Goal: Information Seeking & Learning: Learn about a topic

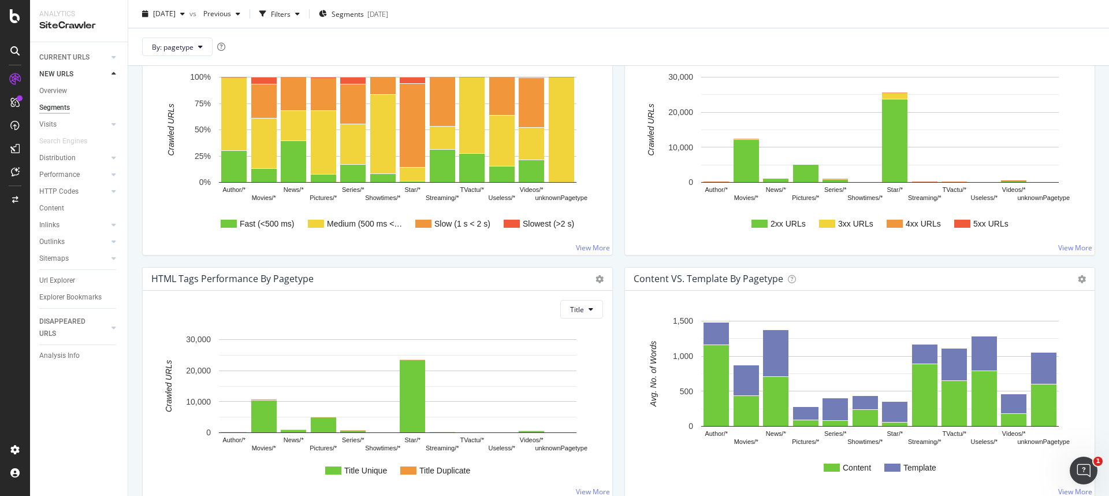
scroll to position [639, 0]
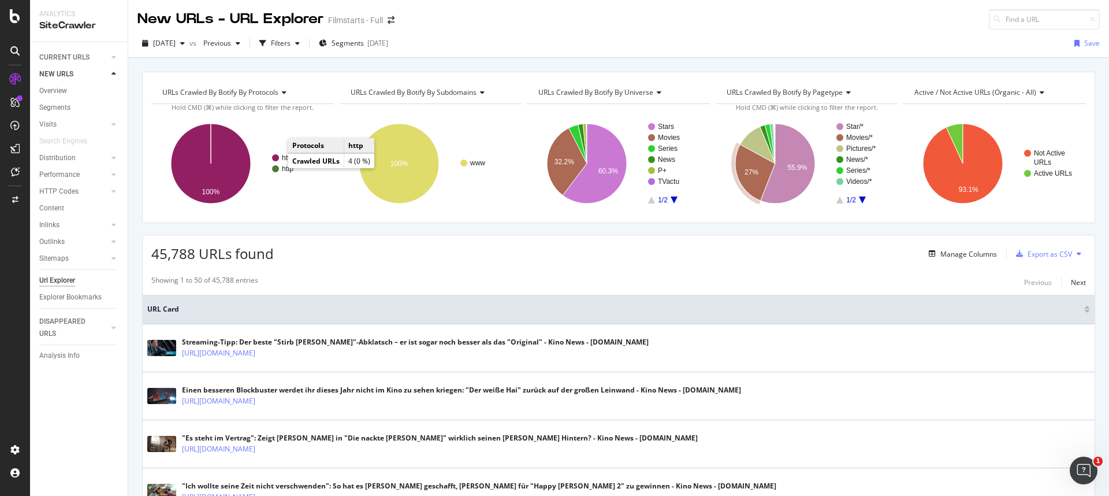
click at [288, 169] on text "http" at bounding box center [288, 169] width 12 height 8
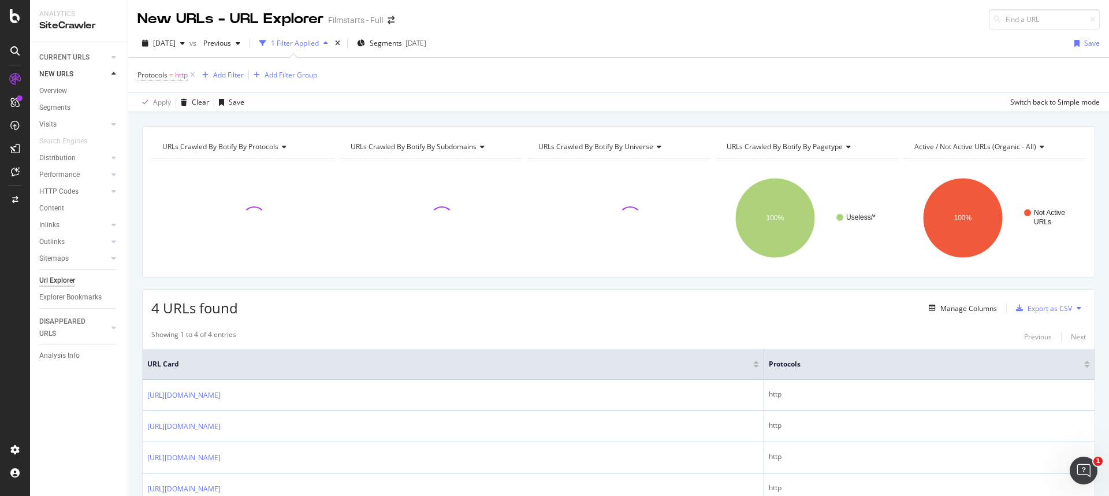
scroll to position [75, 0]
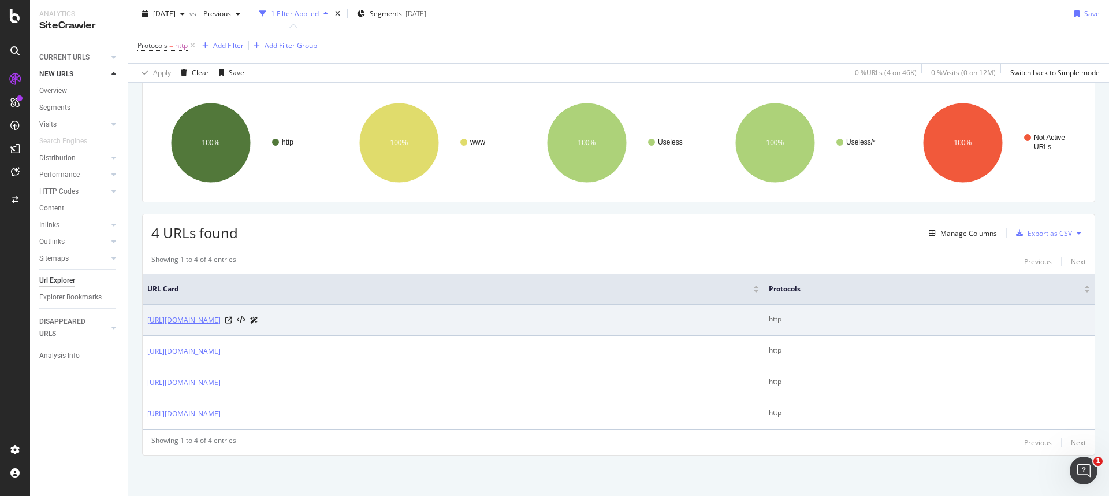
click at [221, 317] on link "[URL][DOMAIN_NAME]" at bounding box center [183, 320] width 73 height 12
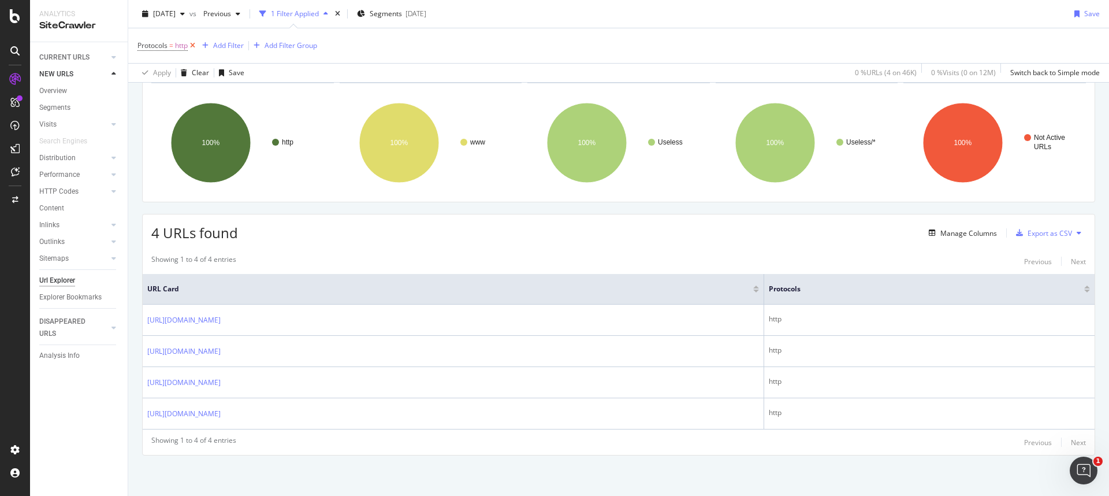
click at [193, 44] on icon at bounding box center [193, 46] width 10 height 12
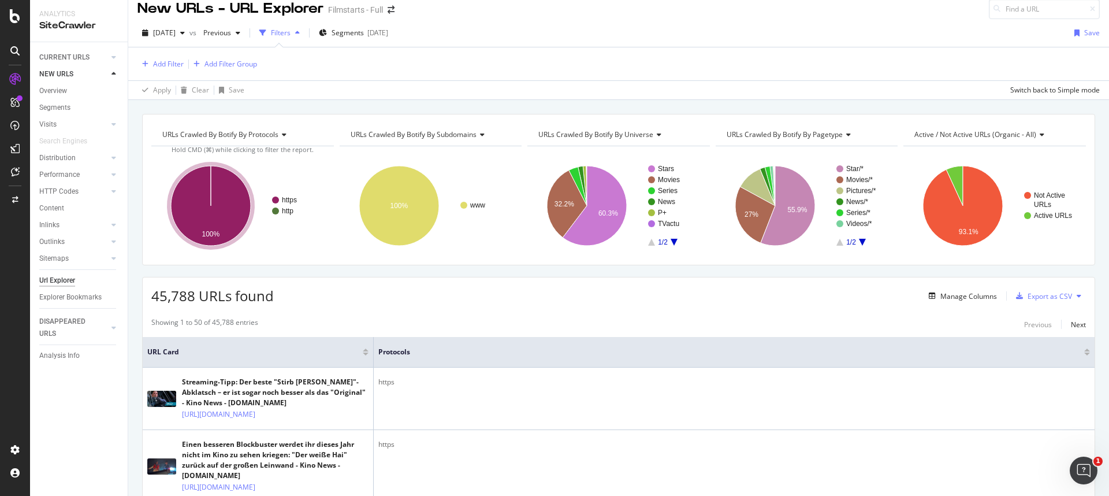
scroll to position [16, 0]
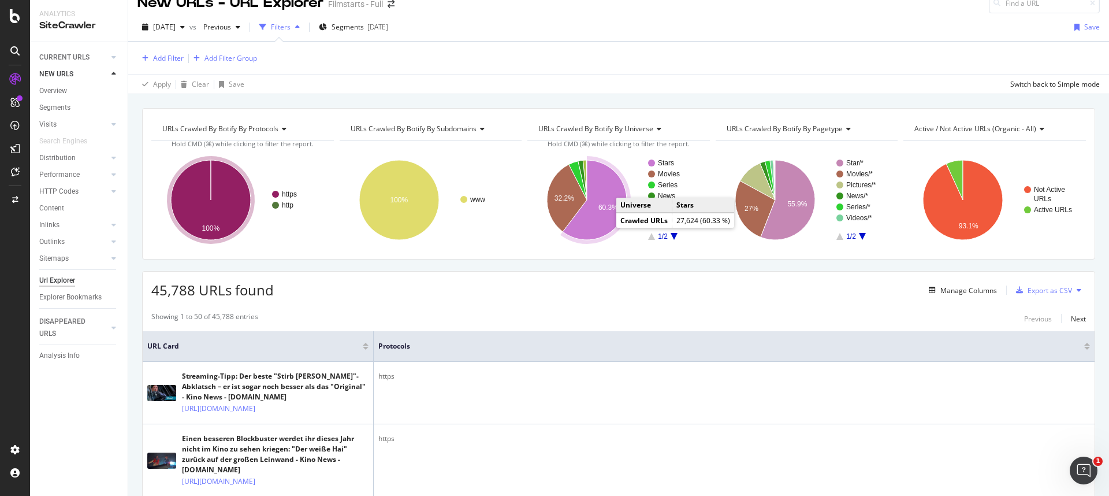
click at [595, 226] on icon "A chart." at bounding box center [595, 200] width 64 height 80
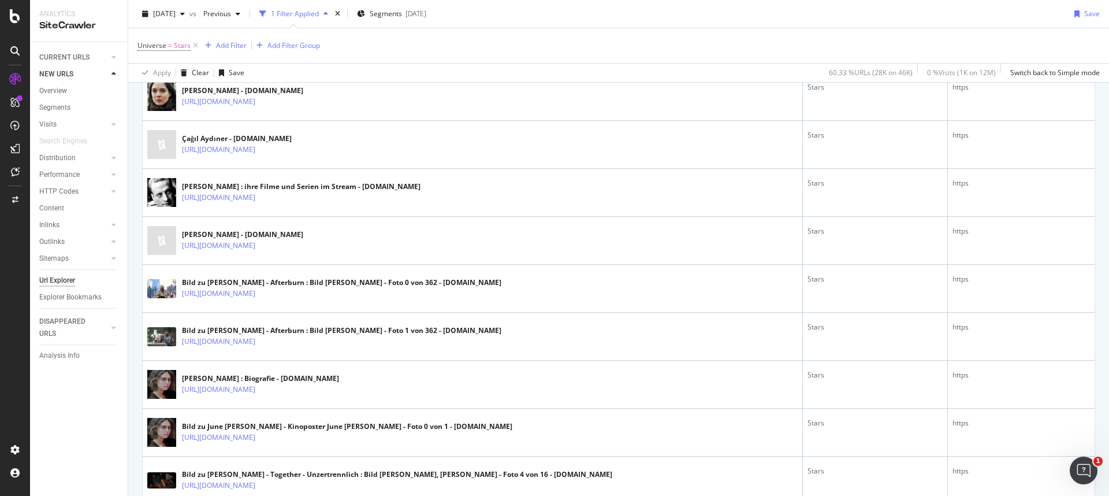
scroll to position [403, 0]
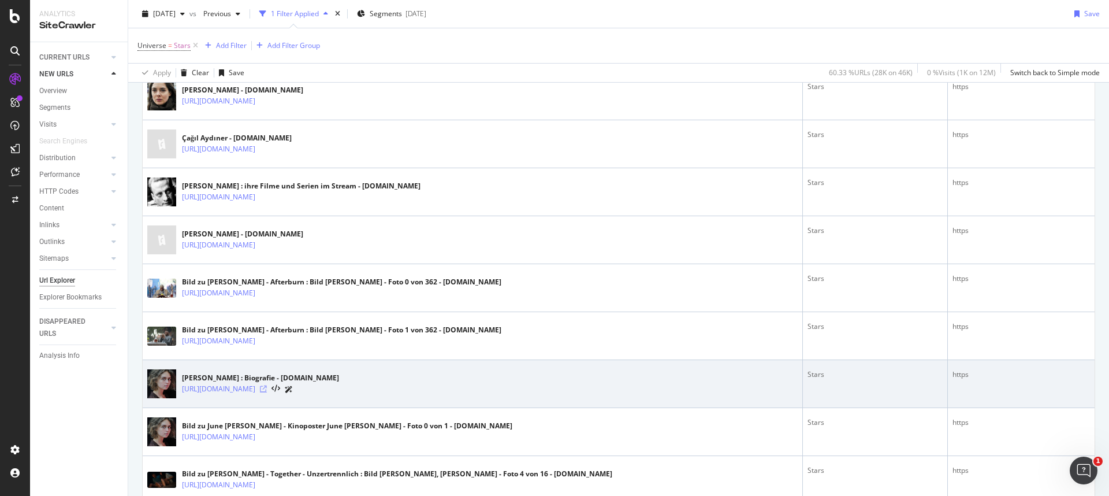
click at [267, 388] on icon at bounding box center [263, 388] width 7 height 7
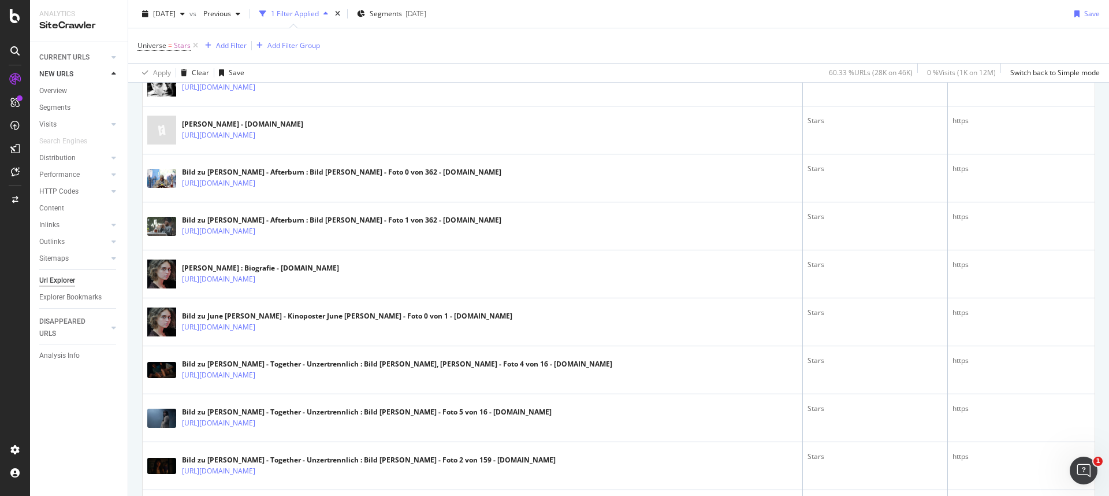
scroll to position [0, 0]
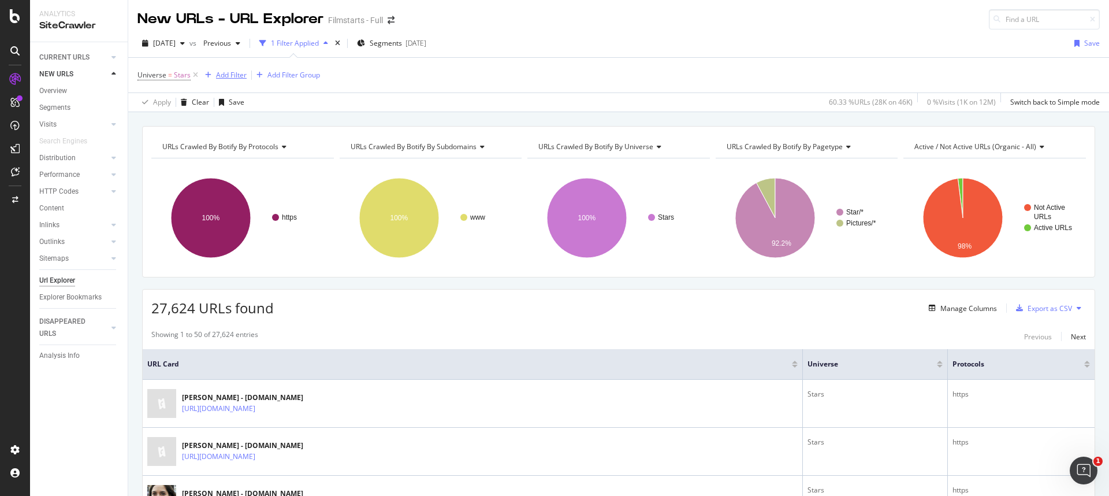
click at [226, 77] on div "Add Filter" at bounding box center [231, 75] width 31 height 10
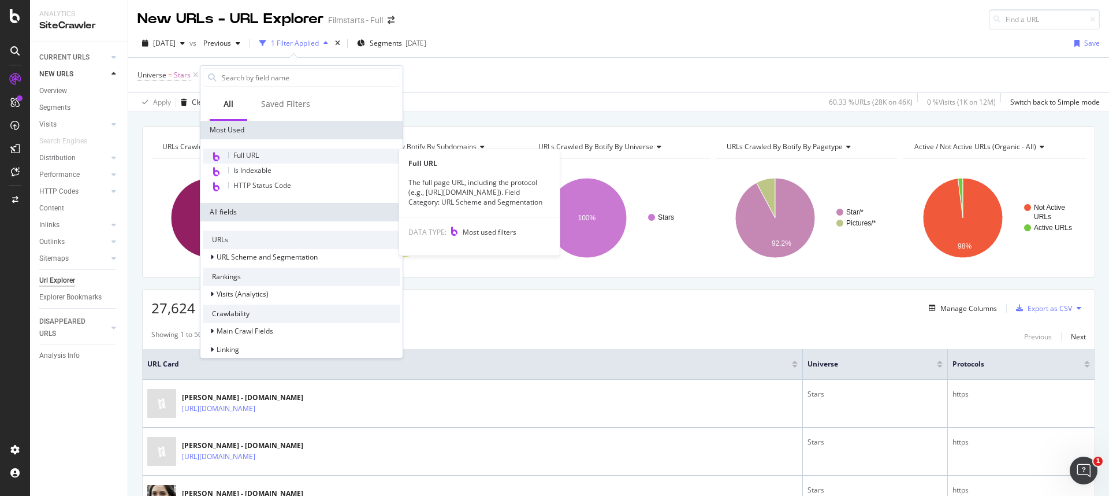
click at [245, 149] on div "Full URL" at bounding box center [302, 155] width 198 height 15
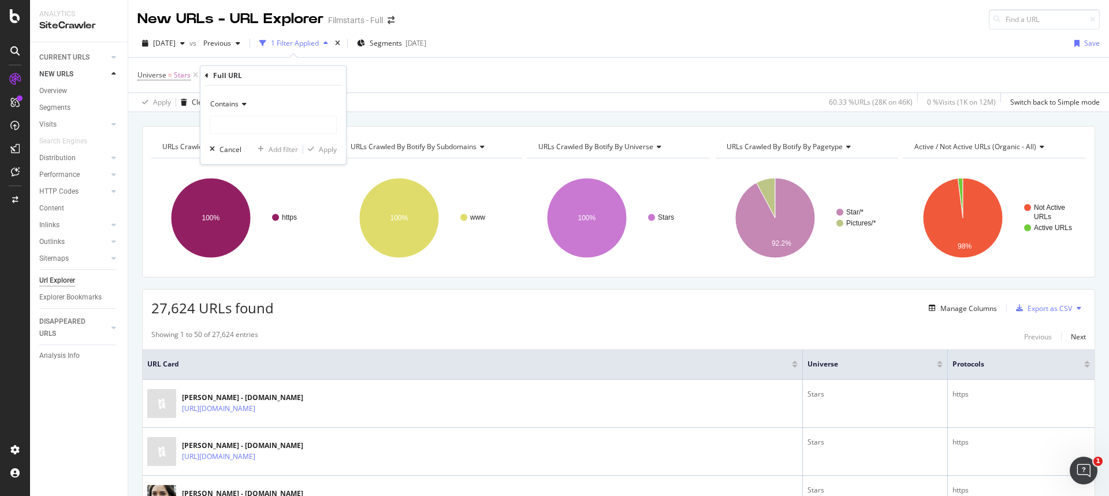
click at [240, 103] on icon at bounding box center [243, 103] width 8 height 7
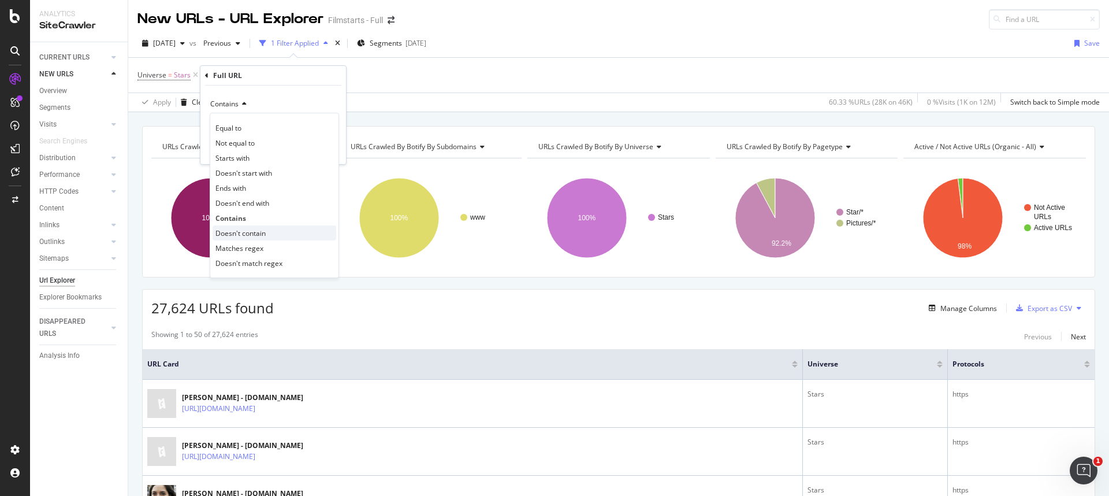
click at [242, 235] on span "Doesn't contain" at bounding box center [240, 233] width 50 height 10
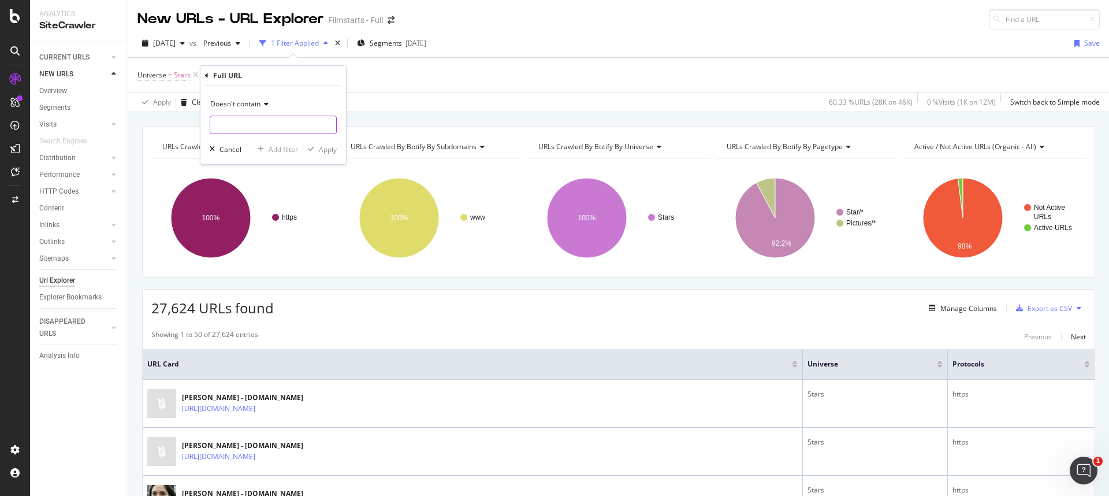
click at [247, 125] on input "text" at bounding box center [273, 125] width 126 height 18
type input "cmediafile"
click at [327, 148] on div "Apply" at bounding box center [328, 149] width 18 height 10
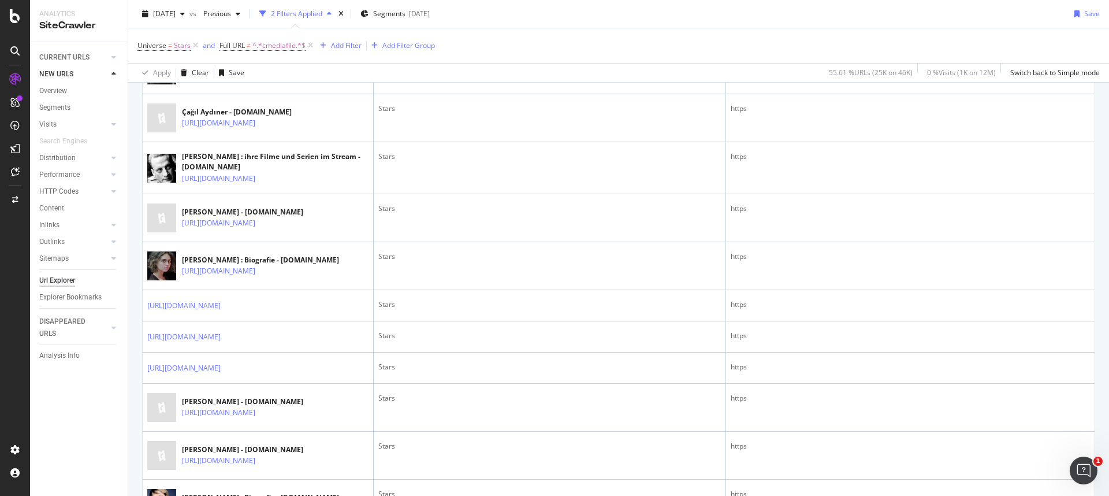
scroll to position [519, 0]
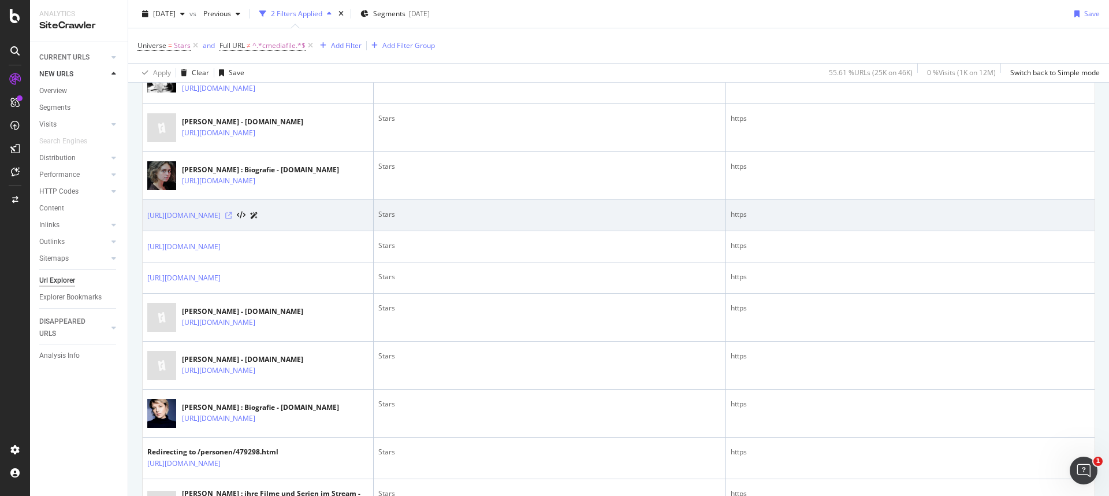
click at [232, 219] on icon at bounding box center [228, 215] width 7 height 7
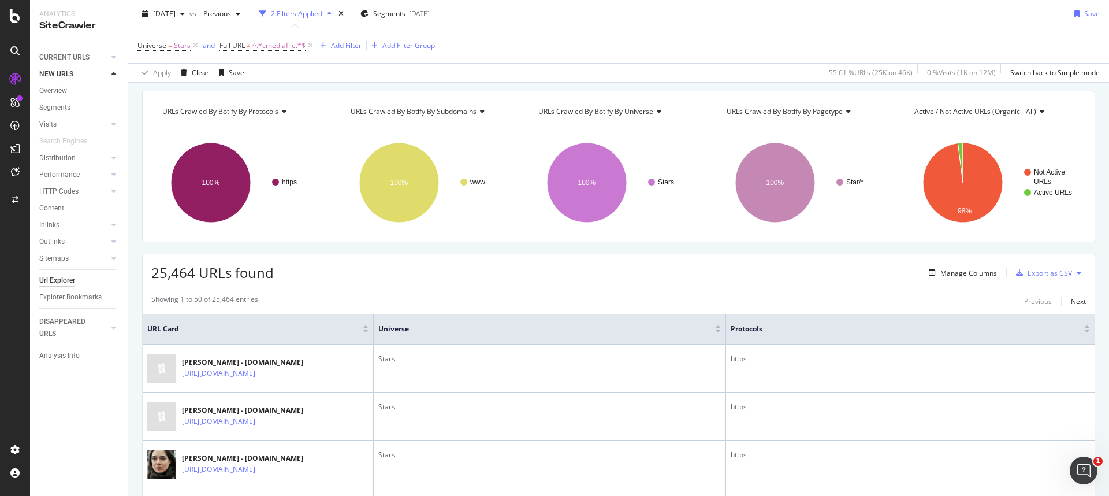
scroll to position [0, 0]
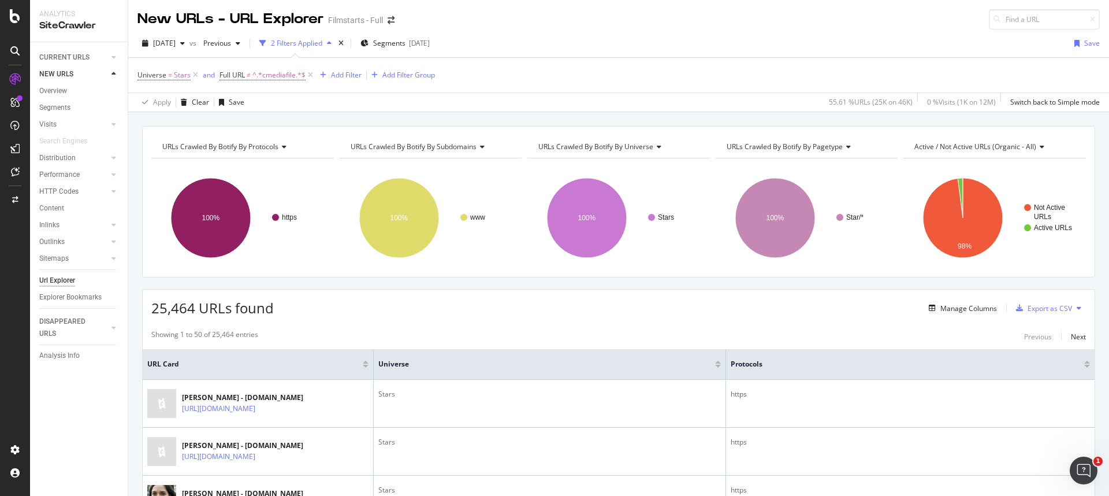
click at [476, 147] on icon at bounding box center [480, 146] width 8 height 7
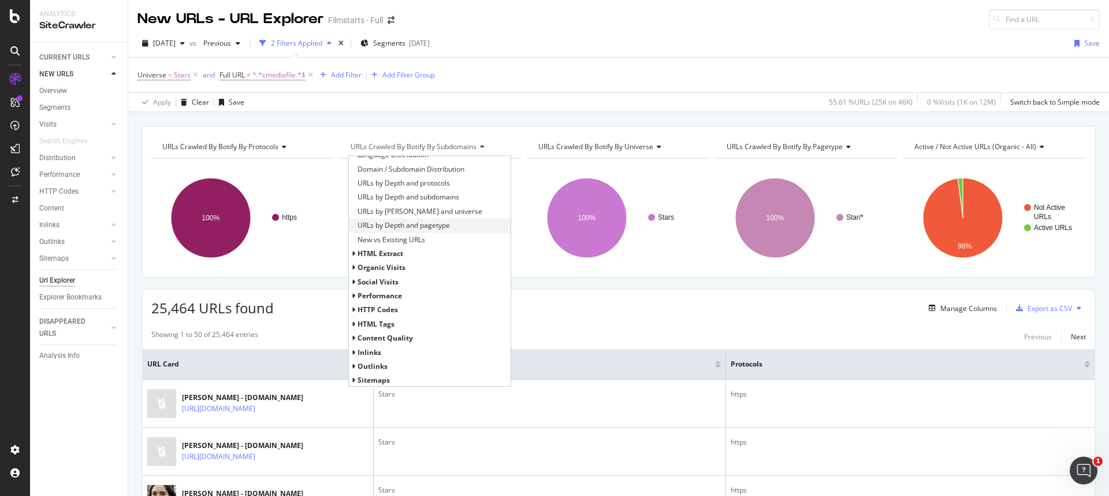
scroll to position [178, 0]
click at [382, 303] on span "HTTP Codes" at bounding box center [378, 308] width 40 height 10
click at [383, 327] on span "HTTP Status Codes Distribution" at bounding box center [408, 323] width 100 height 12
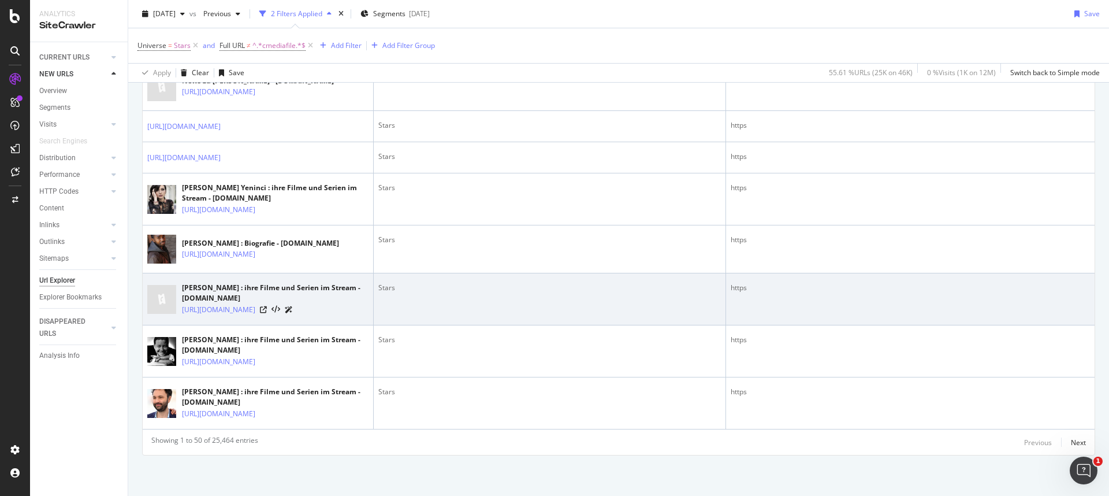
scroll to position [2596, 0]
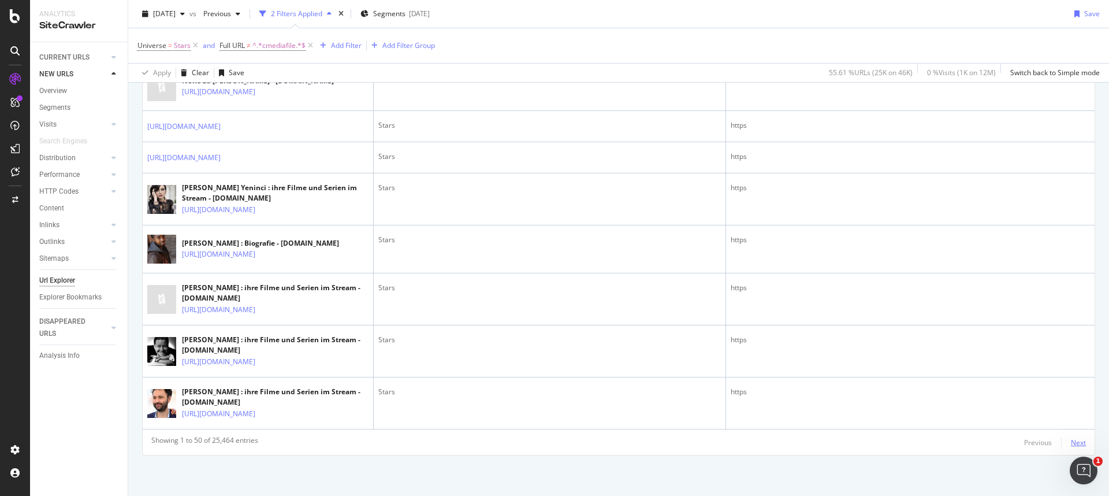
click at [1071, 445] on div "Next" at bounding box center [1078, 442] width 15 height 10
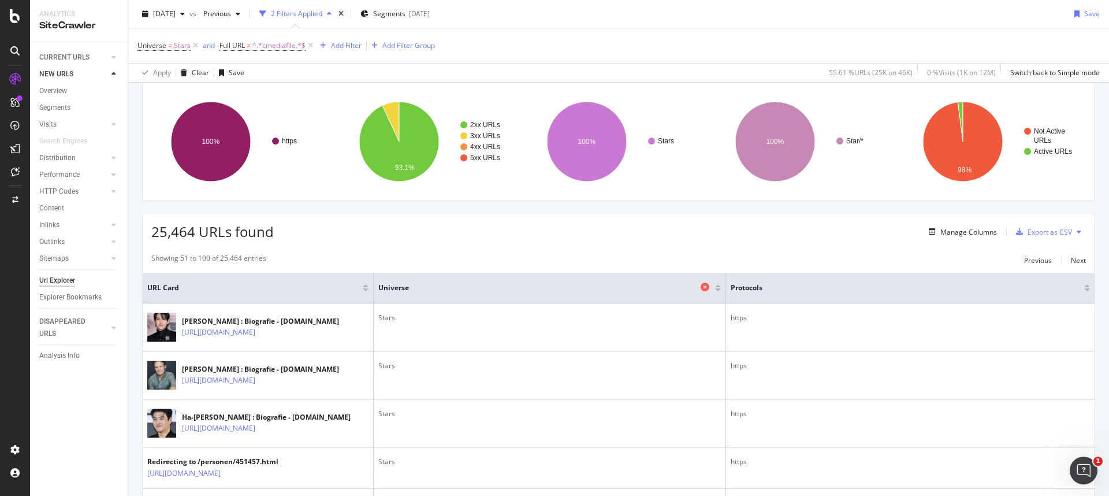
scroll to position [0, 0]
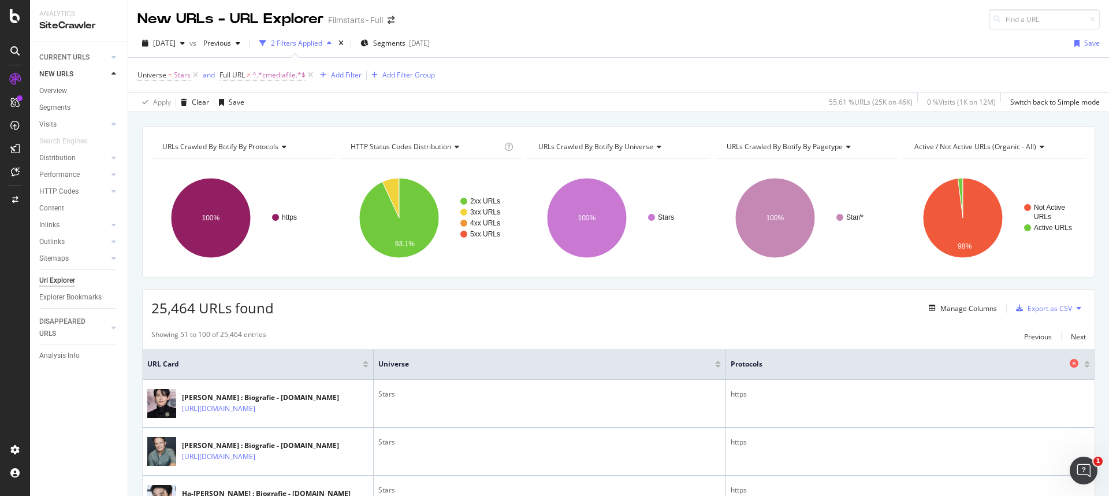
click at [1070, 363] on icon at bounding box center [1074, 363] width 9 height 9
click at [345, 73] on div "Add Filter" at bounding box center [346, 75] width 31 height 10
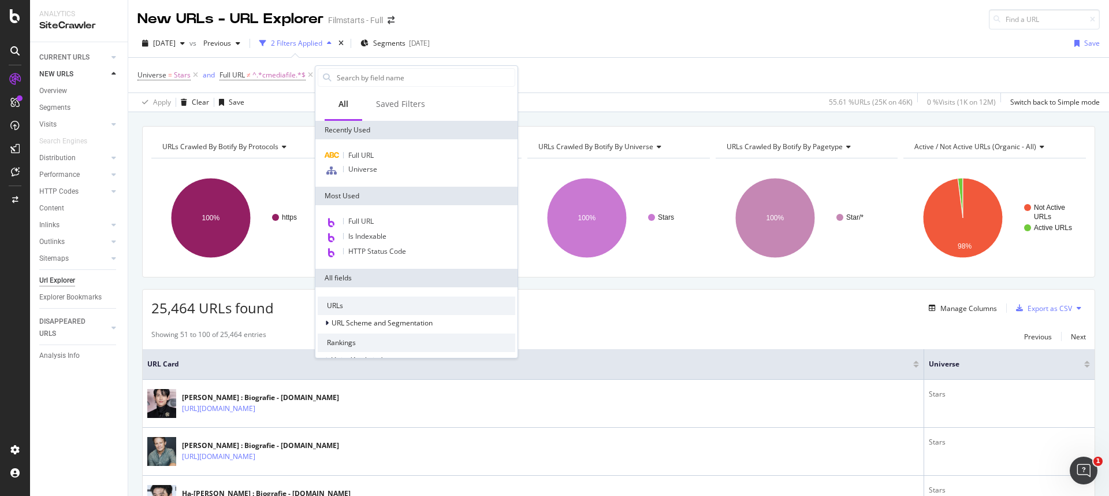
click at [678, 310] on div "25,464 URLs found Manage Columns Export as CSV" at bounding box center [619, 303] width 952 height 28
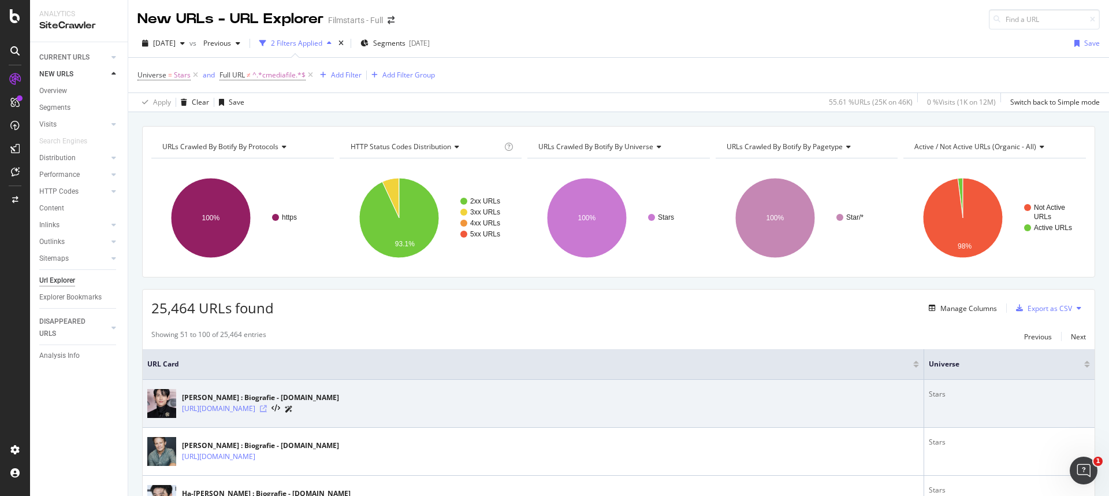
click at [267, 409] on icon at bounding box center [263, 408] width 7 height 7
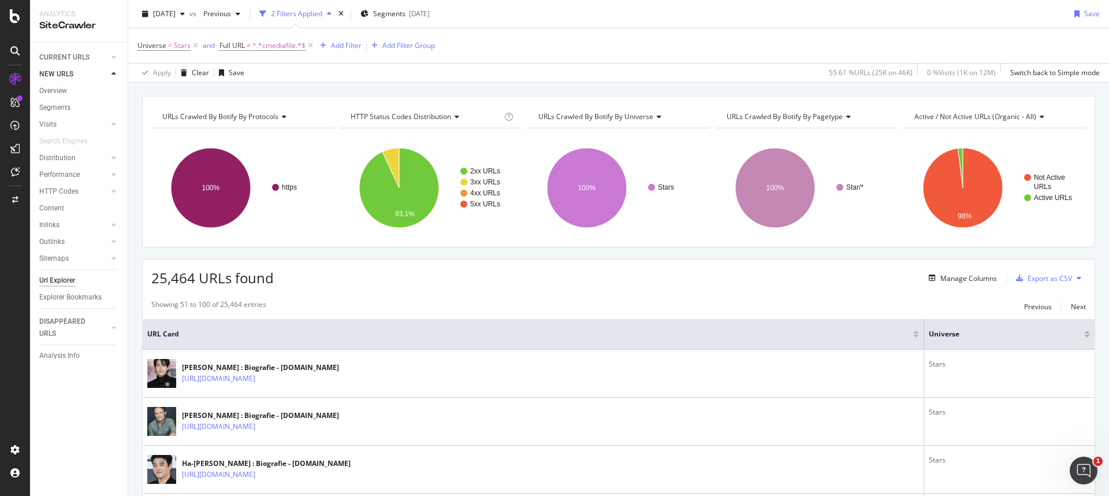
scroll to position [2, 0]
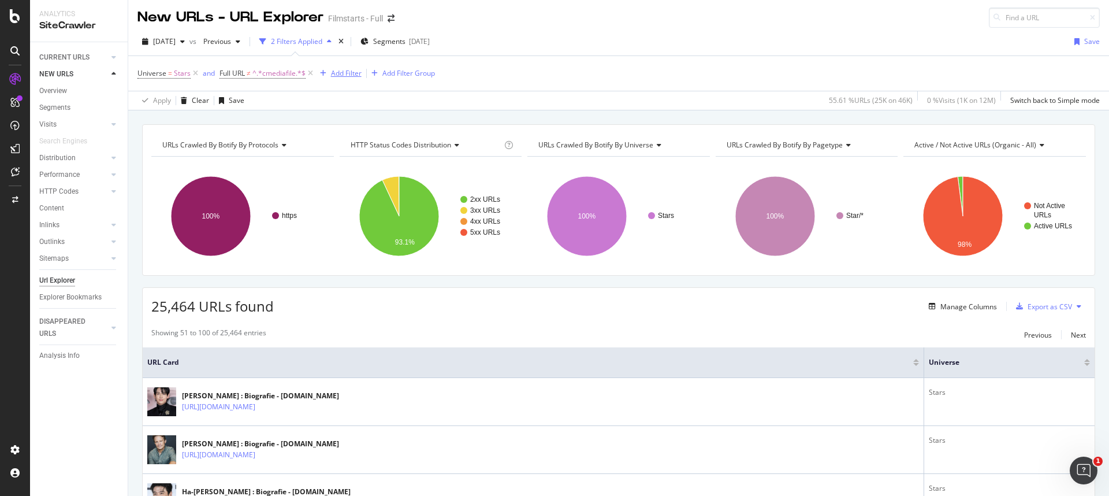
click at [344, 76] on div "Add Filter" at bounding box center [346, 73] width 31 height 10
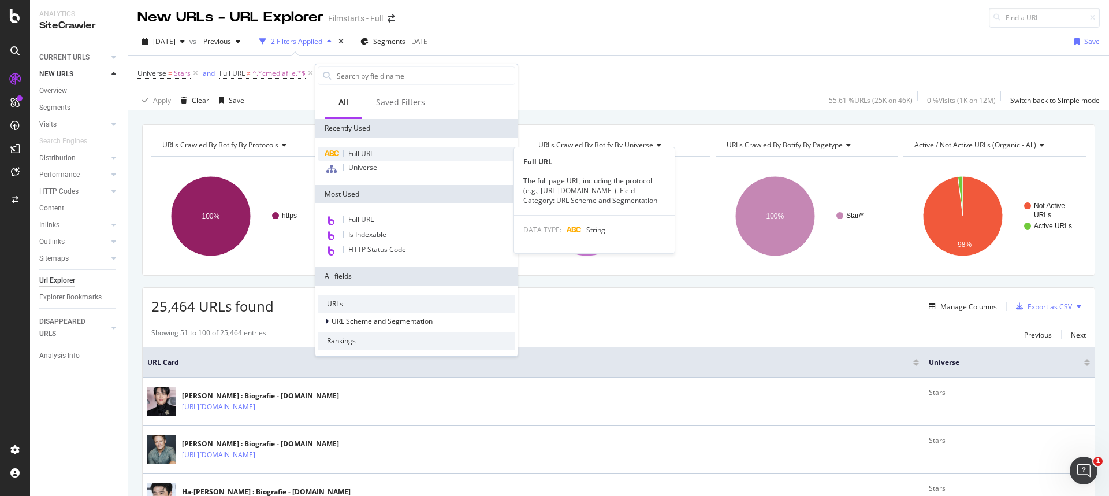
click at [373, 157] on span "Full URL" at bounding box center [360, 153] width 25 height 10
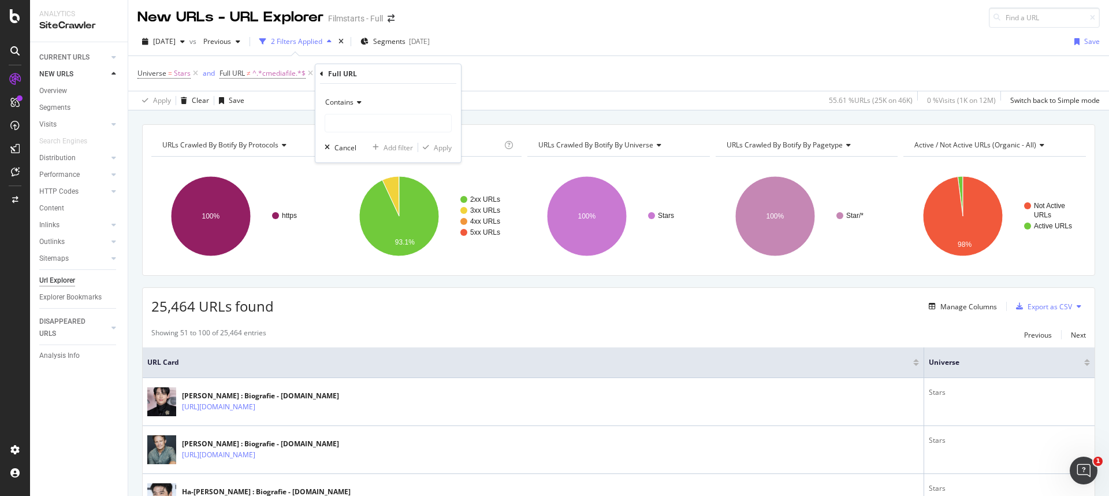
click at [353, 93] on div "Contains" at bounding box center [388, 102] width 127 height 18
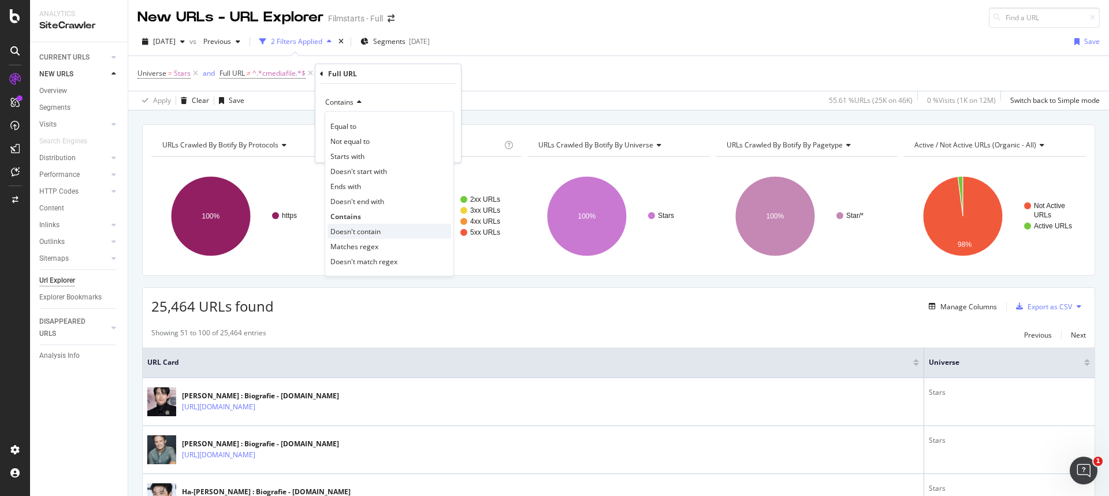
click at [363, 228] on span "Doesn't contain" at bounding box center [355, 231] width 50 height 10
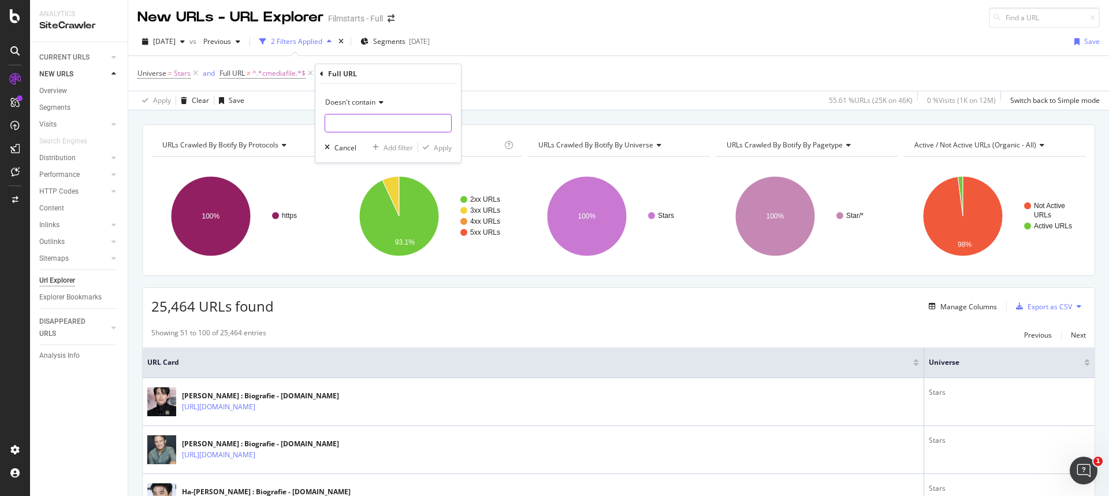
click at [362, 127] on input "text" at bounding box center [388, 123] width 126 height 18
type input "biografie"
click at [446, 150] on div "Apply" at bounding box center [443, 148] width 18 height 10
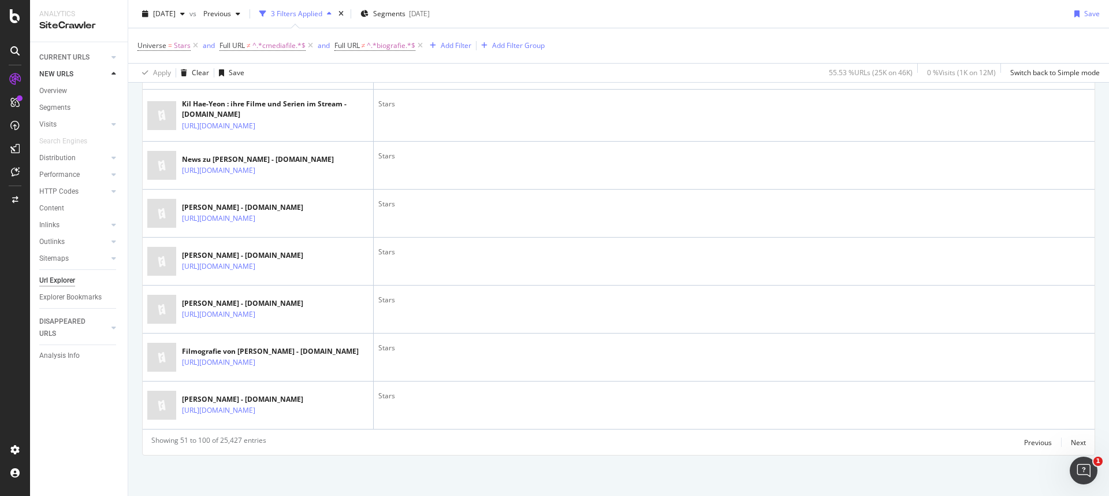
scroll to position [2640, 0]
click at [1025, 441] on div "Previous" at bounding box center [1038, 442] width 28 height 10
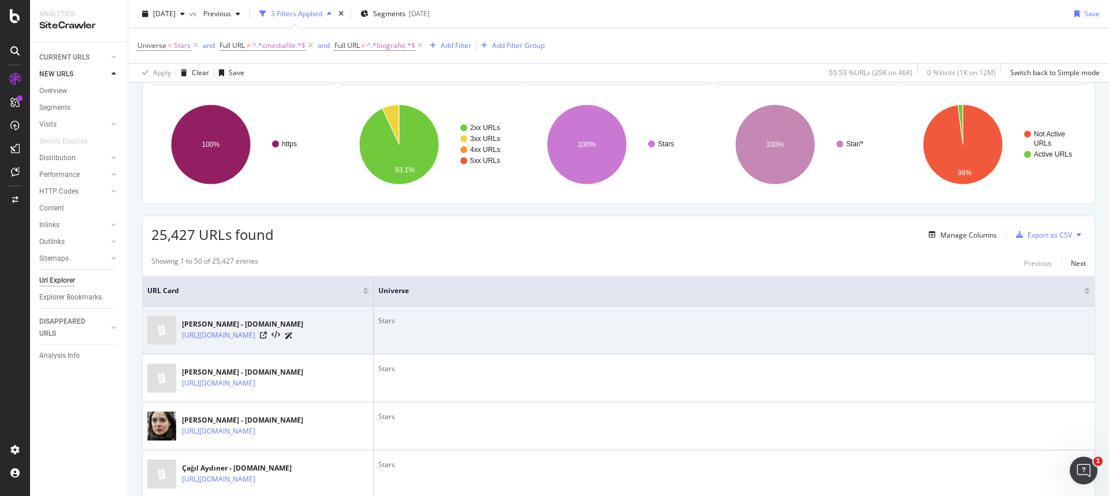
scroll to position [0, 0]
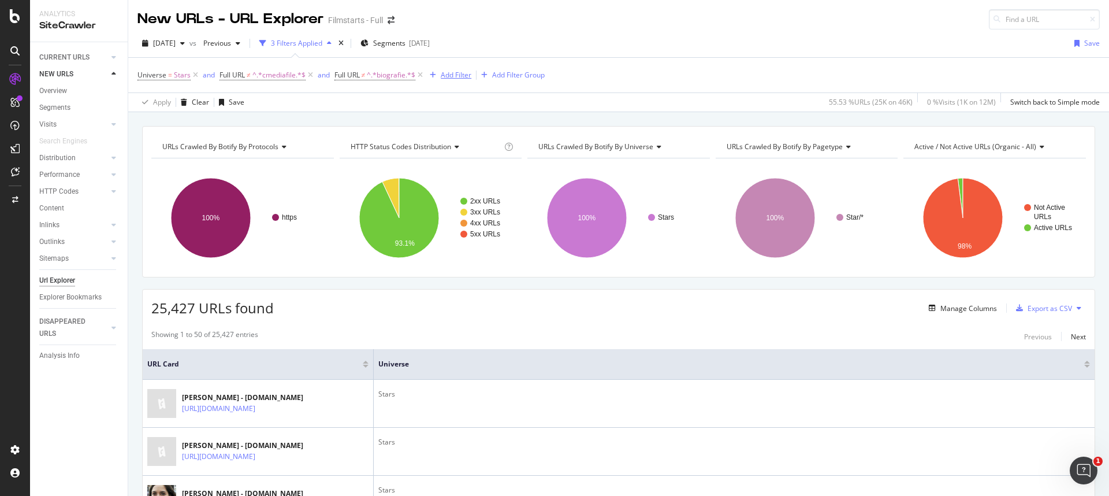
click at [462, 73] on div "Add Filter" at bounding box center [456, 75] width 31 height 10
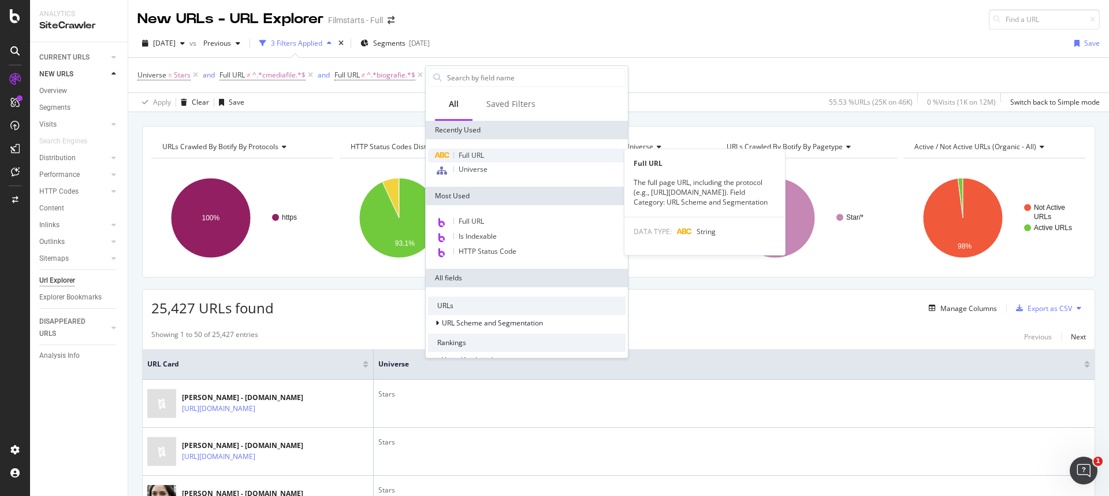
click at [478, 158] on span "Full URL" at bounding box center [471, 155] width 25 height 10
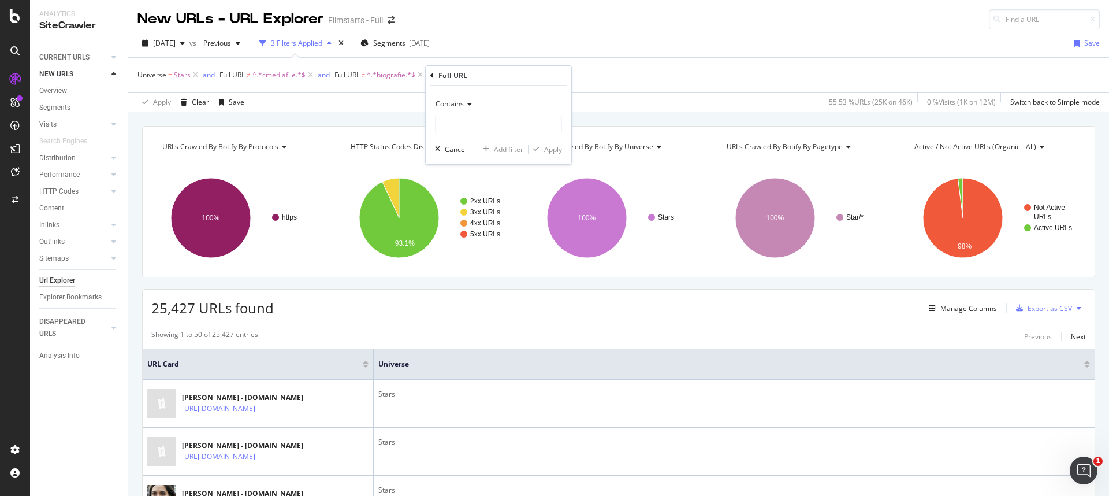
click at [460, 98] on div "Contains" at bounding box center [498, 104] width 127 height 18
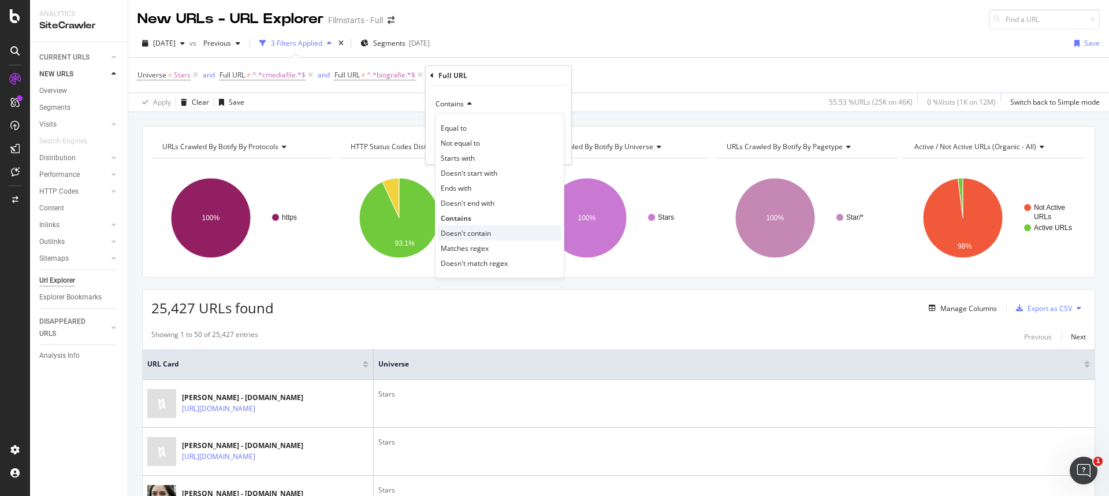
click at [473, 236] on span "Doesn't contain" at bounding box center [466, 233] width 50 height 10
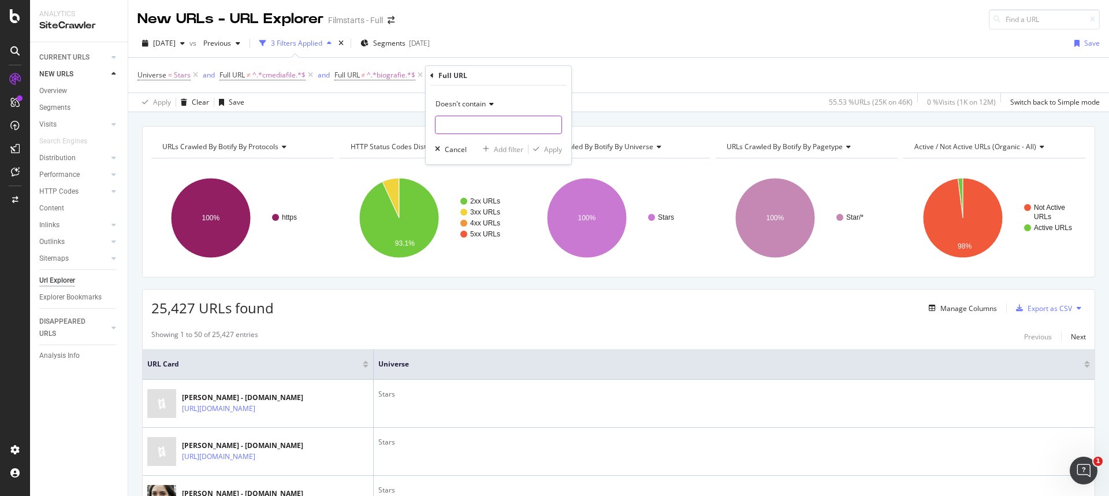
click at [467, 128] on input "text" at bounding box center [498, 125] width 126 height 18
type input "interview"
click at [557, 146] on div "Apply" at bounding box center [553, 149] width 18 height 10
click at [557, 76] on div "Add Filter" at bounding box center [567, 75] width 31 height 10
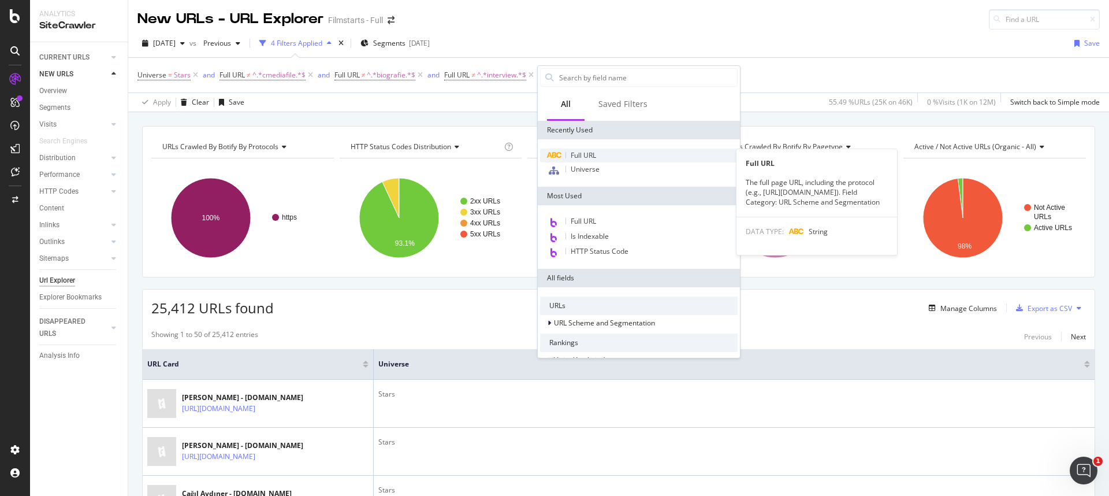
click at [588, 154] on span "Full URL" at bounding box center [583, 155] width 25 height 10
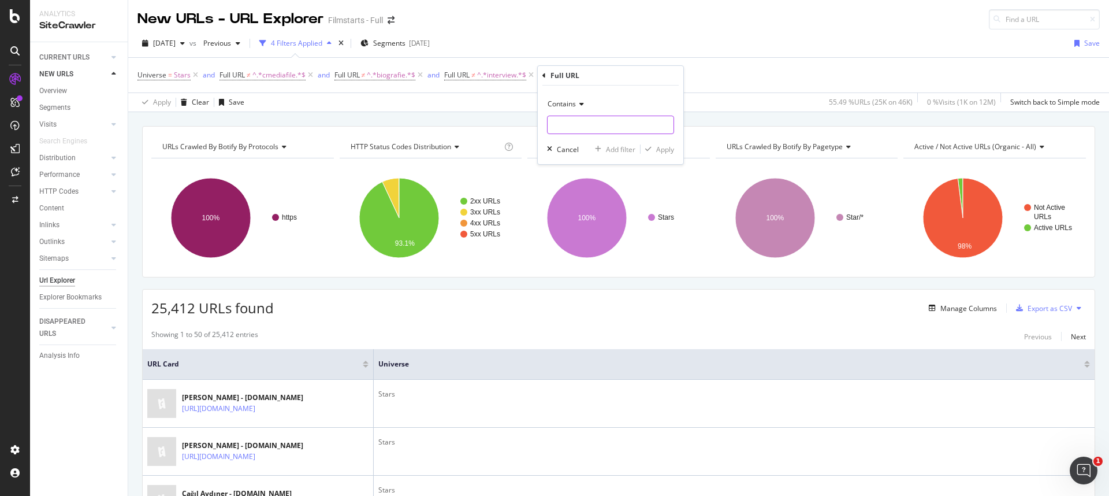
click at [585, 128] on input "text" at bounding box center [611, 125] width 126 height 18
type input "streaming"
click at [579, 100] on icon at bounding box center [580, 103] width 8 height 7
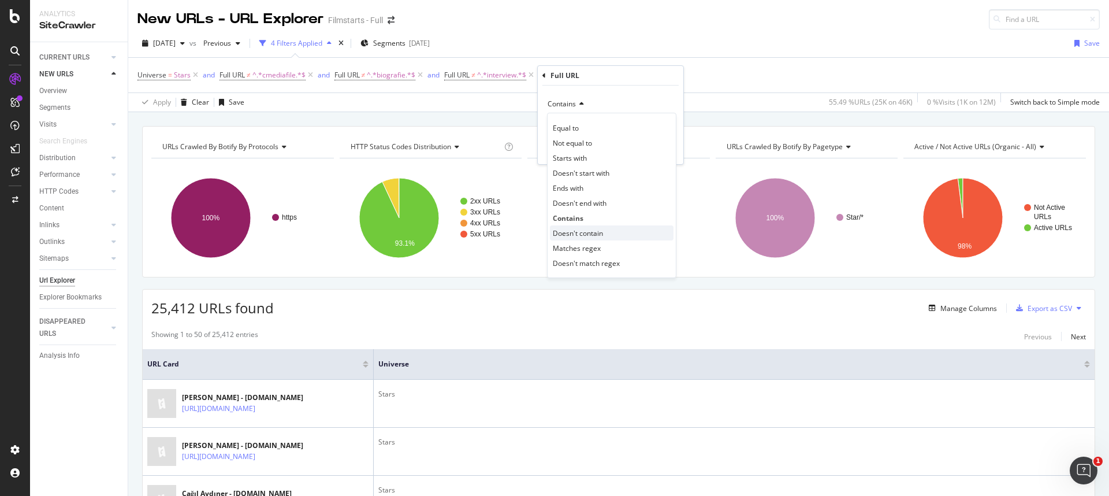
click at [589, 228] on span "Doesn't contain" at bounding box center [578, 233] width 50 height 10
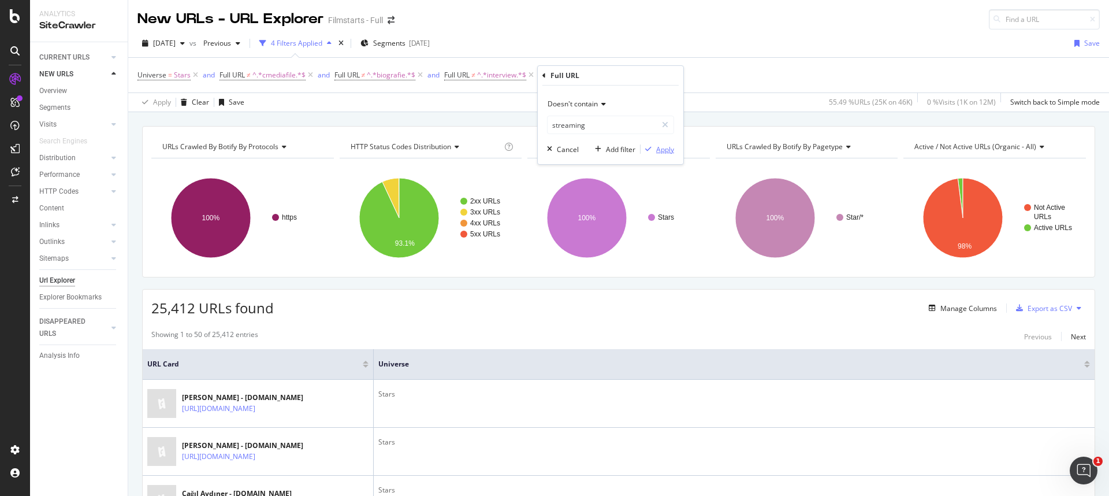
click at [659, 148] on div "Apply" at bounding box center [665, 149] width 18 height 10
click at [676, 78] on div "Add Filter" at bounding box center [680, 75] width 31 height 10
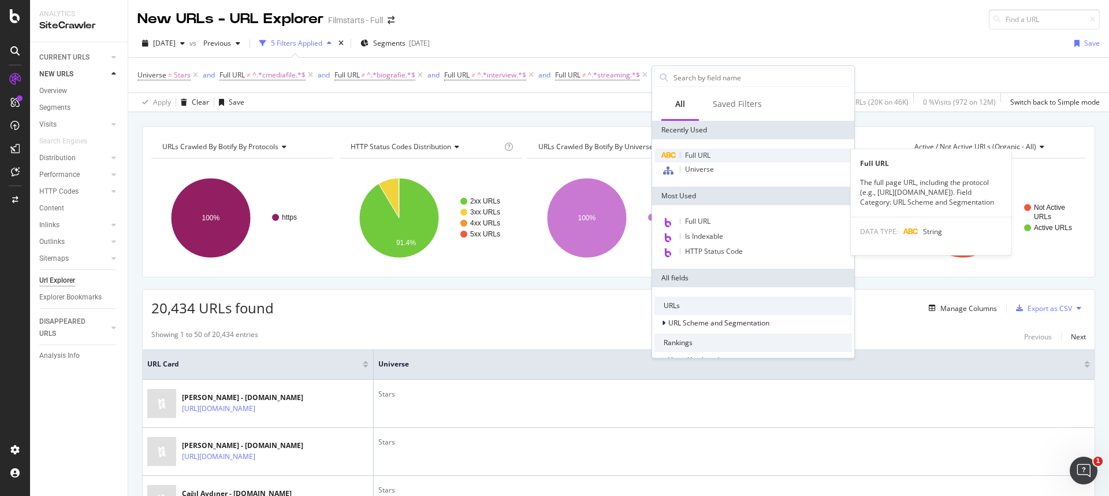
click at [699, 158] on span "Full URL" at bounding box center [697, 155] width 25 height 10
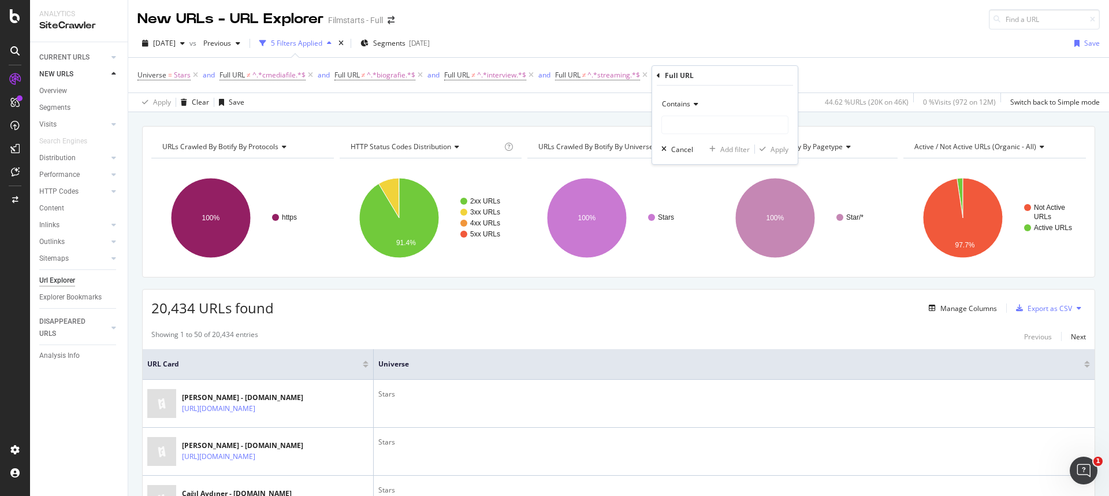
click at [691, 109] on div "Contains" at bounding box center [724, 104] width 127 height 18
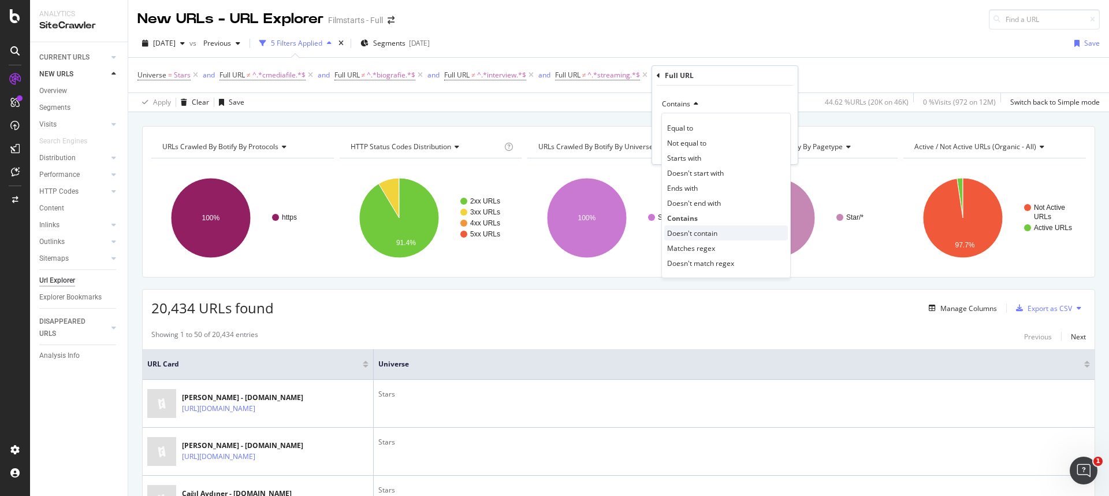
click at [693, 230] on span "Doesn't contain" at bounding box center [692, 233] width 50 height 10
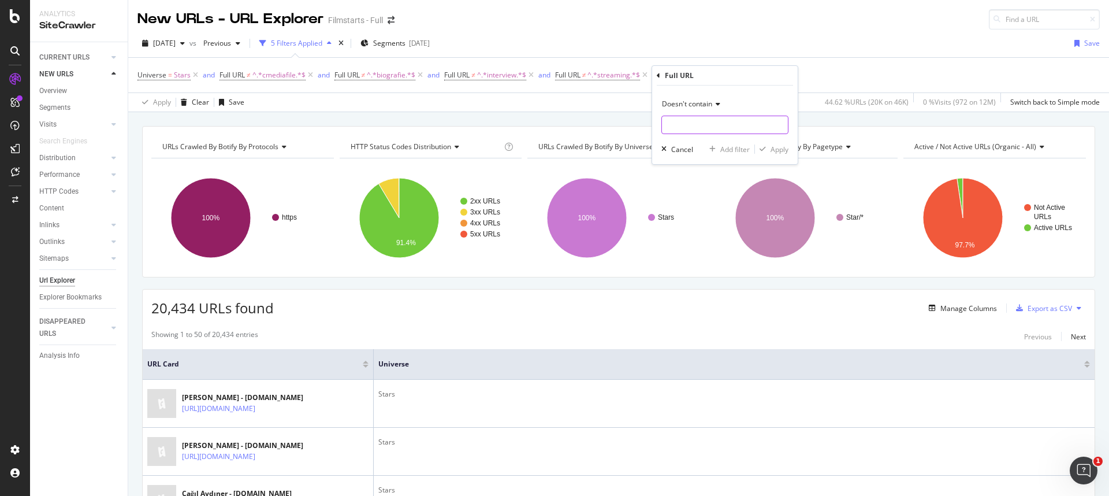
click at [686, 130] on input "text" at bounding box center [725, 125] width 126 height 18
type input "nachrichten"
click at [779, 149] on div "Apply" at bounding box center [779, 149] width 18 height 10
click at [793, 77] on div "Add Filter" at bounding box center [800, 75] width 31 height 10
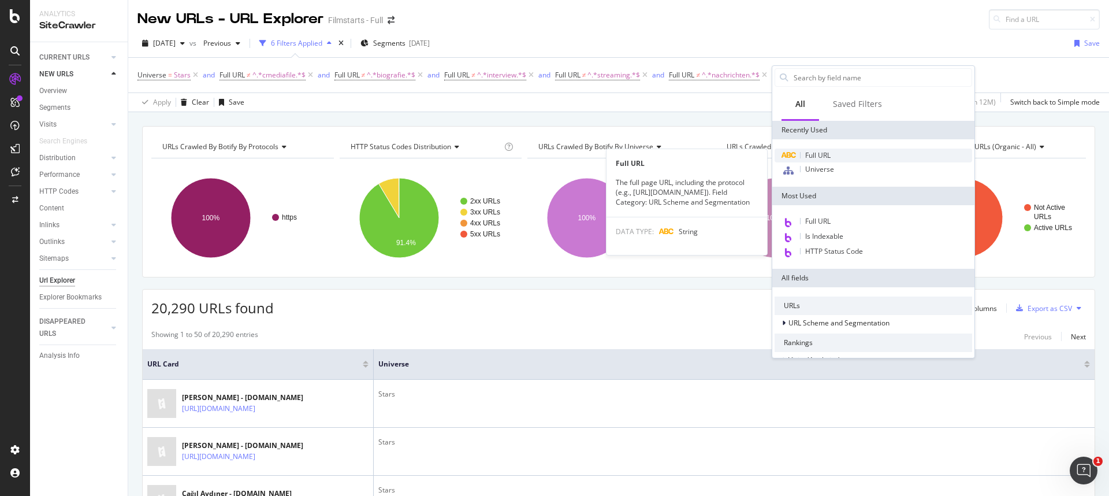
click at [806, 151] on span "Full URL" at bounding box center [817, 155] width 25 height 10
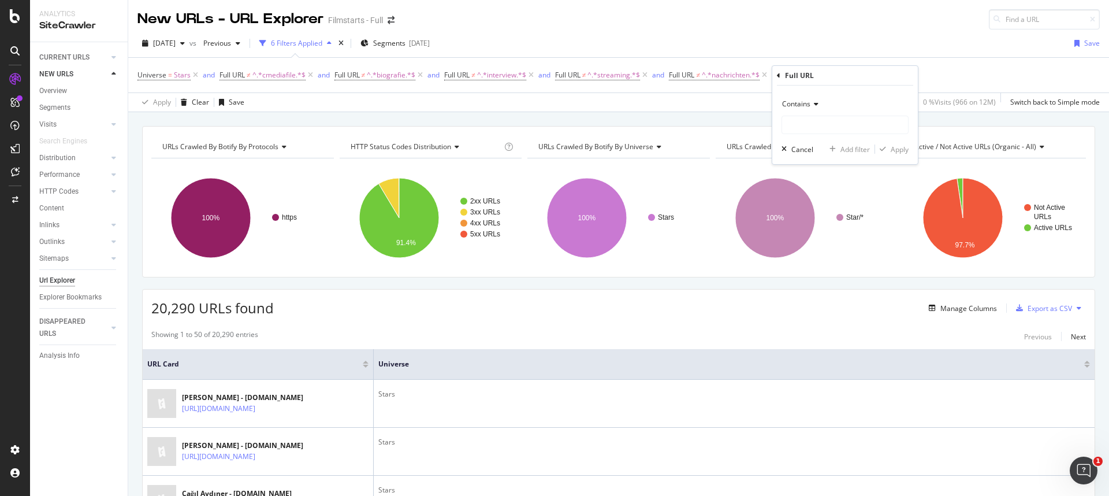
click at [804, 106] on span "Contains" at bounding box center [796, 104] width 28 height 10
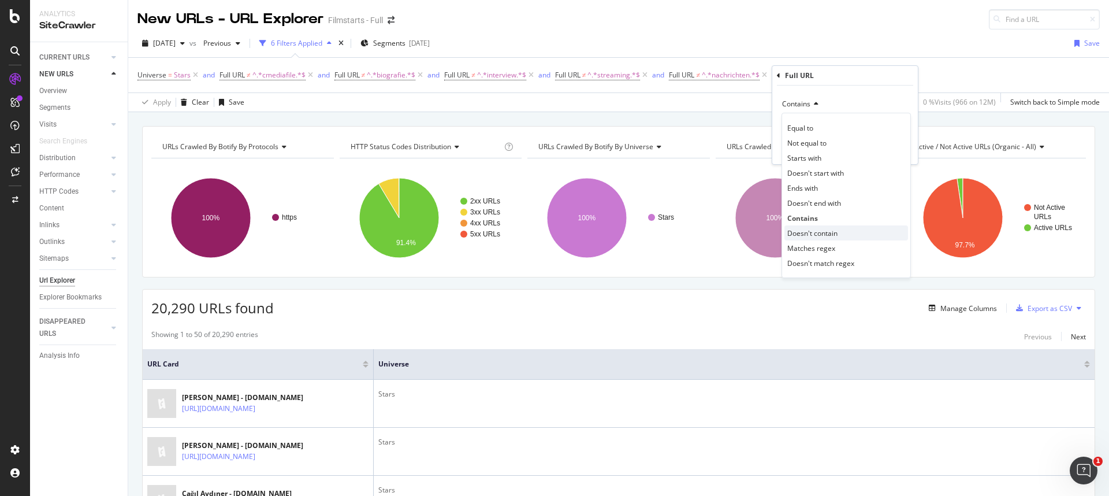
click at [801, 228] on span "Doesn't contain" at bounding box center [812, 233] width 50 height 10
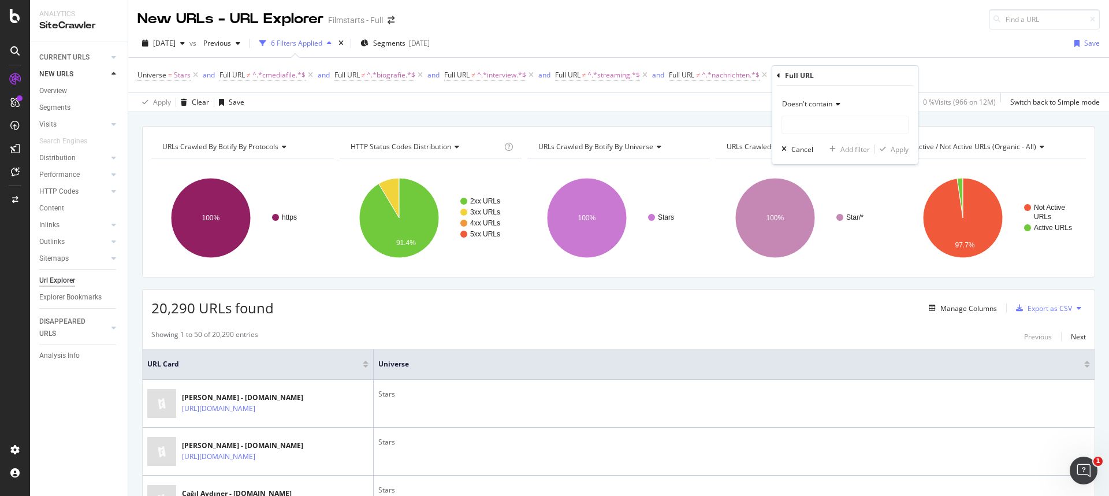
click at [799, 113] on div "Doesn't contain" at bounding box center [844, 114] width 127 height 39
click at [799, 120] on input "text" at bounding box center [845, 125] width 126 height 18
type input "filmo"
click at [904, 149] on div "Apply" at bounding box center [900, 149] width 18 height 10
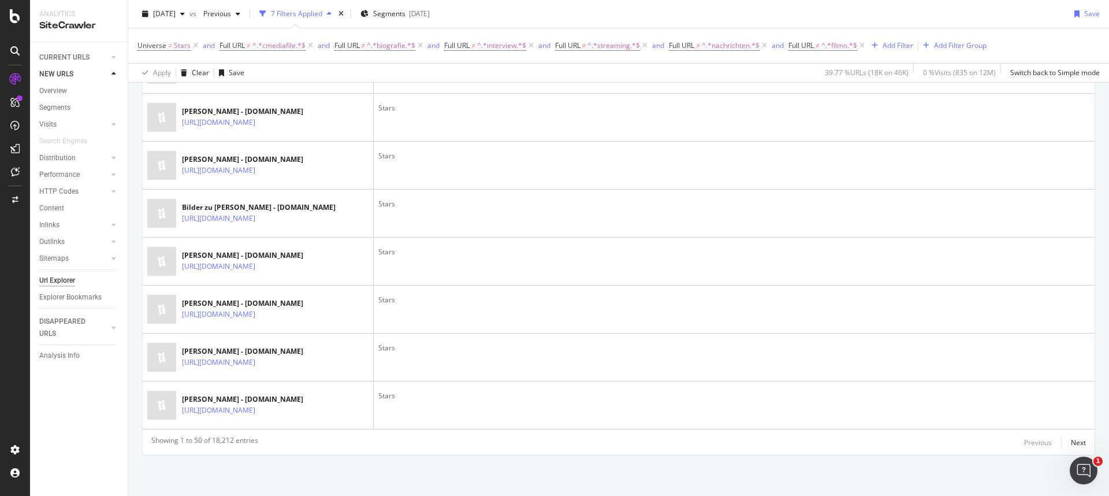
scroll to position [2450, 0]
click at [1071, 444] on div "Next" at bounding box center [1078, 442] width 15 height 10
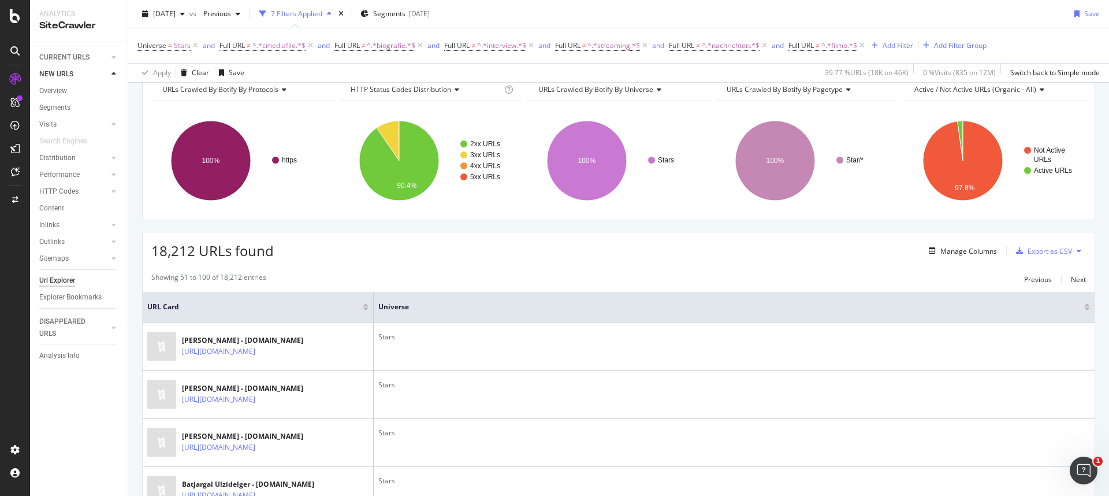
scroll to position [0, 0]
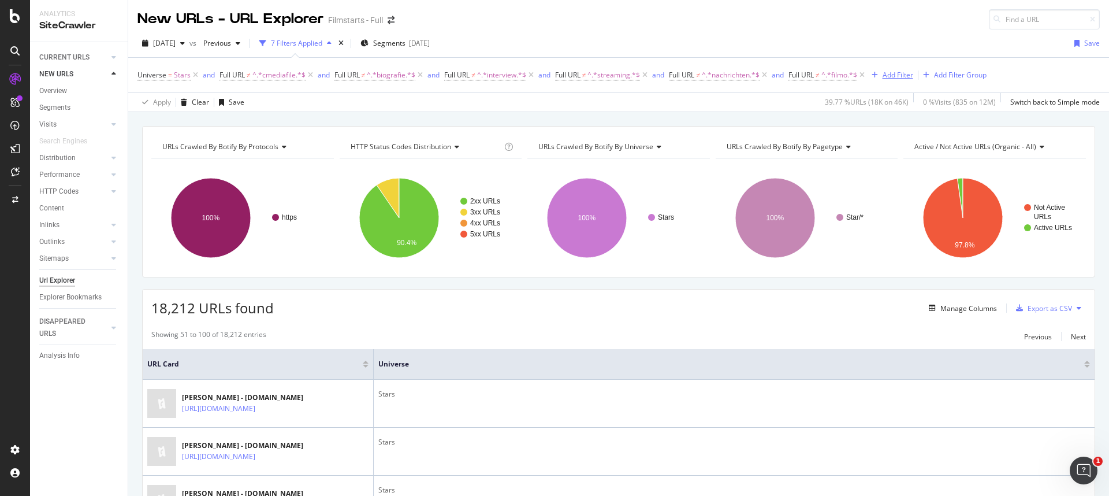
click at [898, 77] on div "Add Filter" at bounding box center [898, 75] width 31 height 10
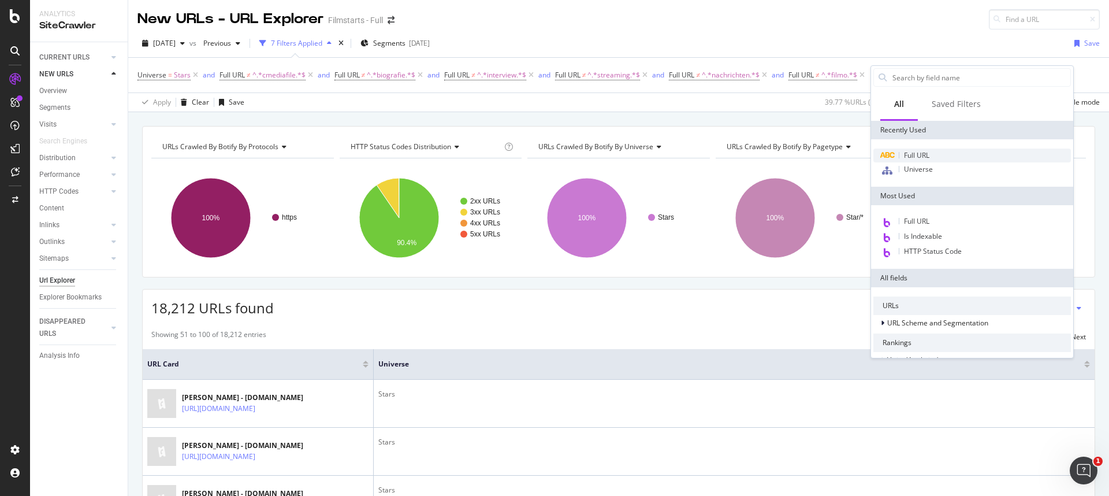
click at [925, 157] on span "Full URL" at bounding box center [916, 155] width 25 height 10
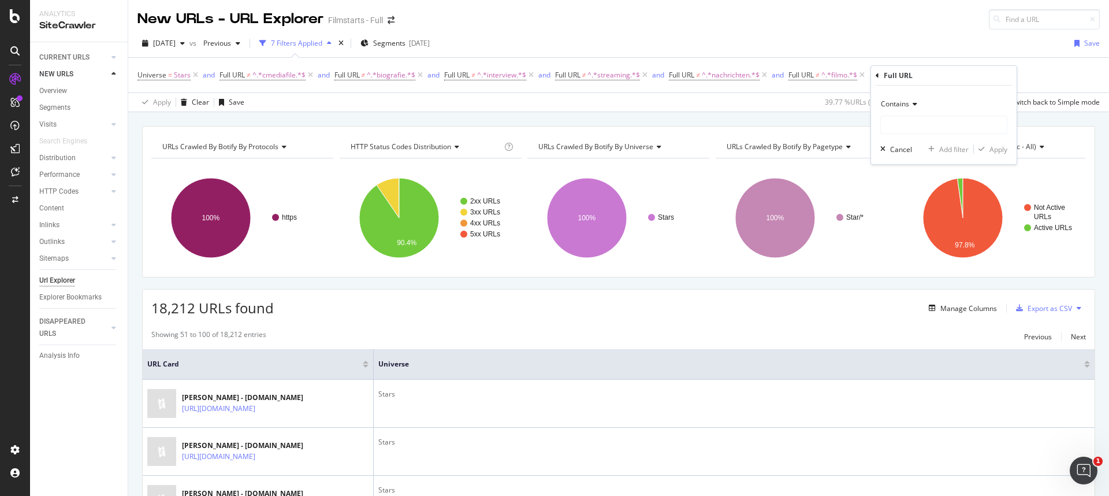
click at [906, 105] on span "Contains" at bounding box center [895, 104] width 28 height 10
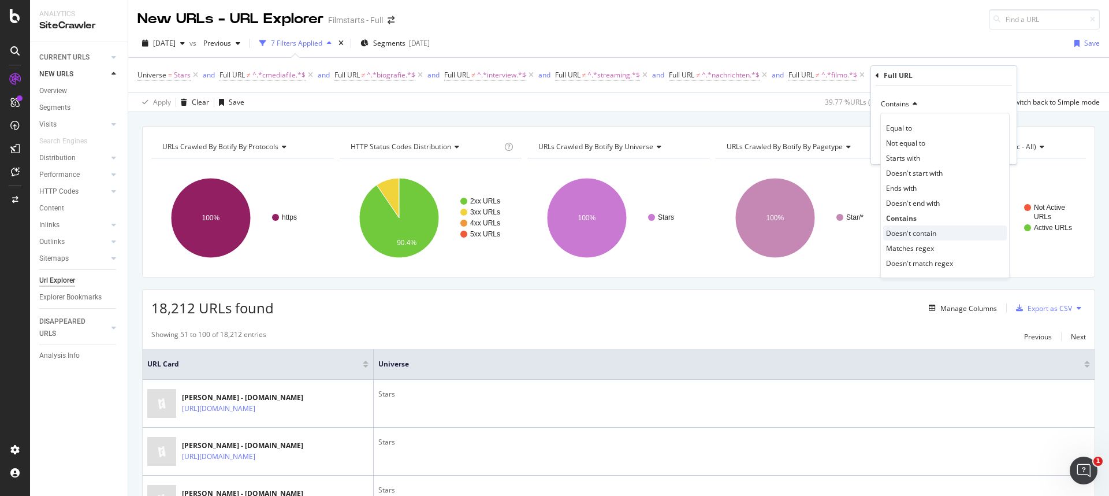
click at [913, 233] on span "Doesn't contain" at bounding box center [911, 233] width 50 height 10
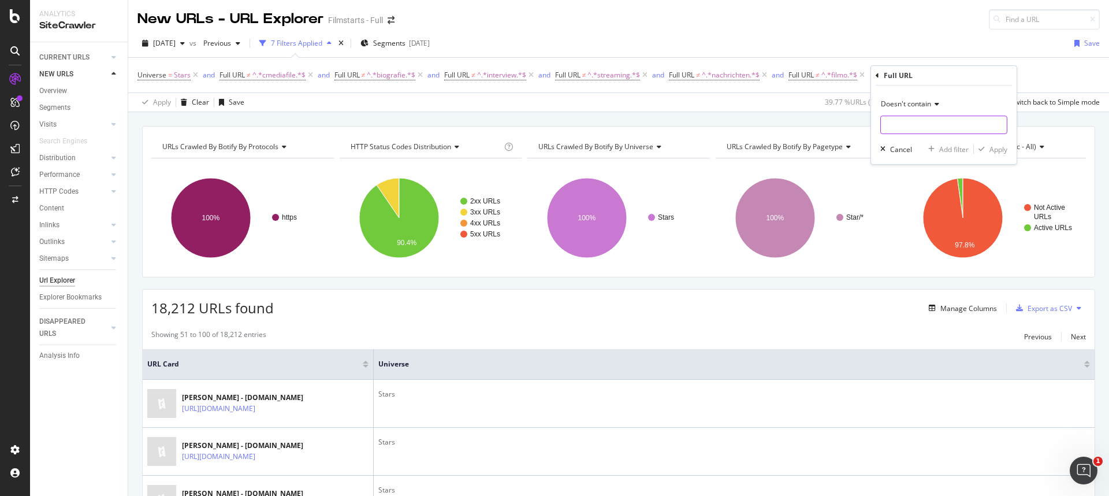
click at [895, 125] on input "text" at bounding box center [944, 125] width 126 height 18
type input "bilder"
click at [888, 79] on div "Add Filter" at bounding box center [898, 75] width 31 height 10
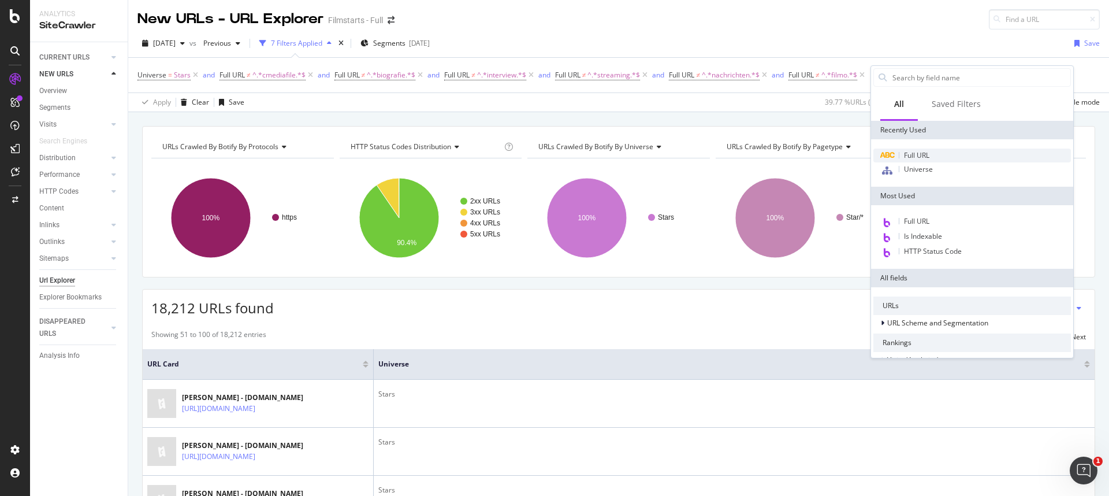
click at [914, 149] on div "Full URL" at bounding box center [972, 155] width 198 height 14
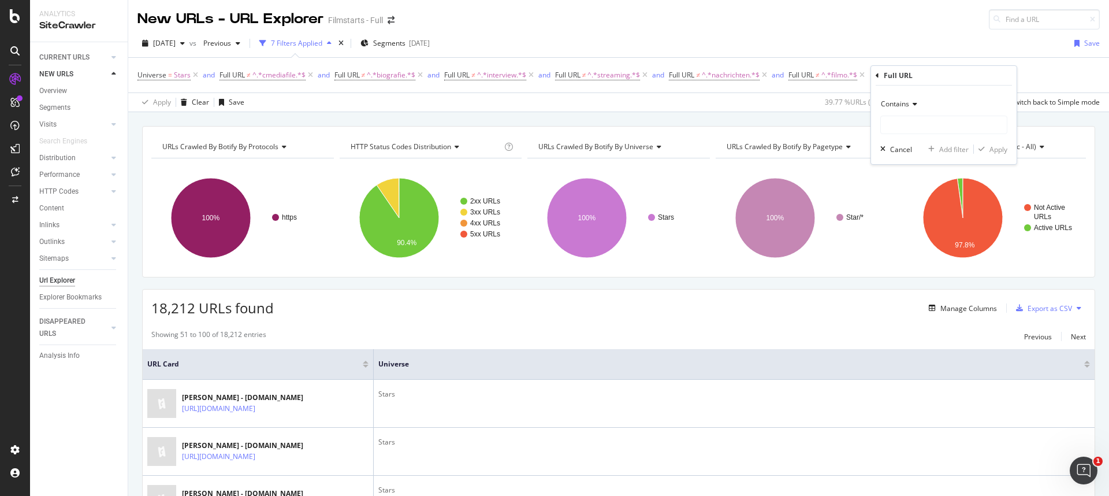
click at [900, 104] on span "Contains" at bounding box center [895, 104] width 28 height 10
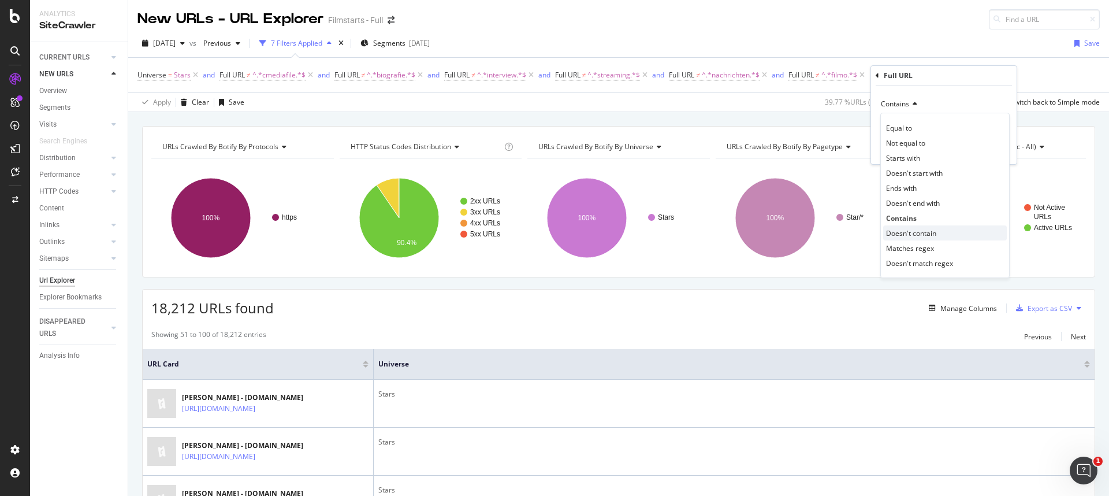
click at [917, 232] on span "Doesn't contain" at bounding box center [911, 233] width 50 height 10
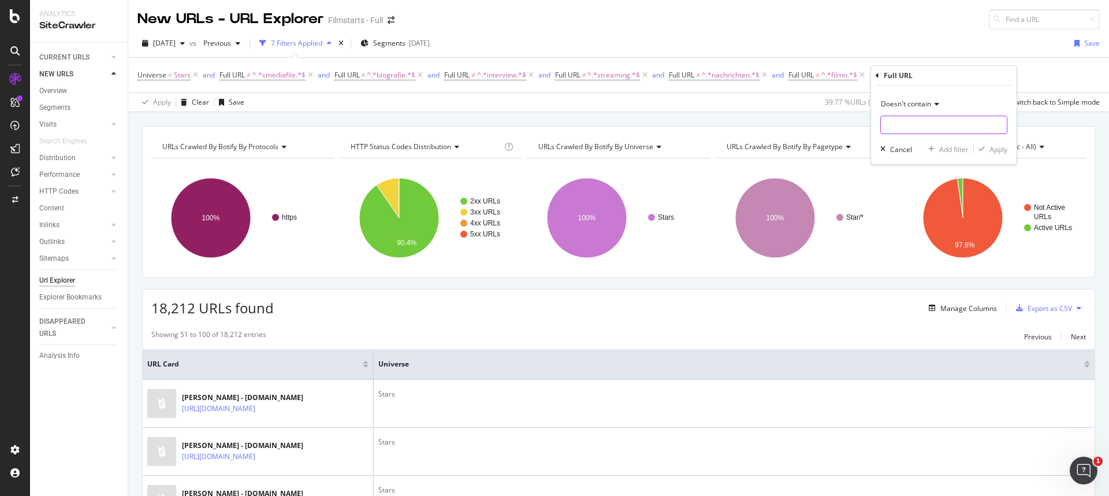
click at [918, 123] on input "text" at bounding box center [944, 125] width 126 height 18
type input "bilder"
click at [987, 150] on div "button" at bounding box center [982, 149] width 16 height 7
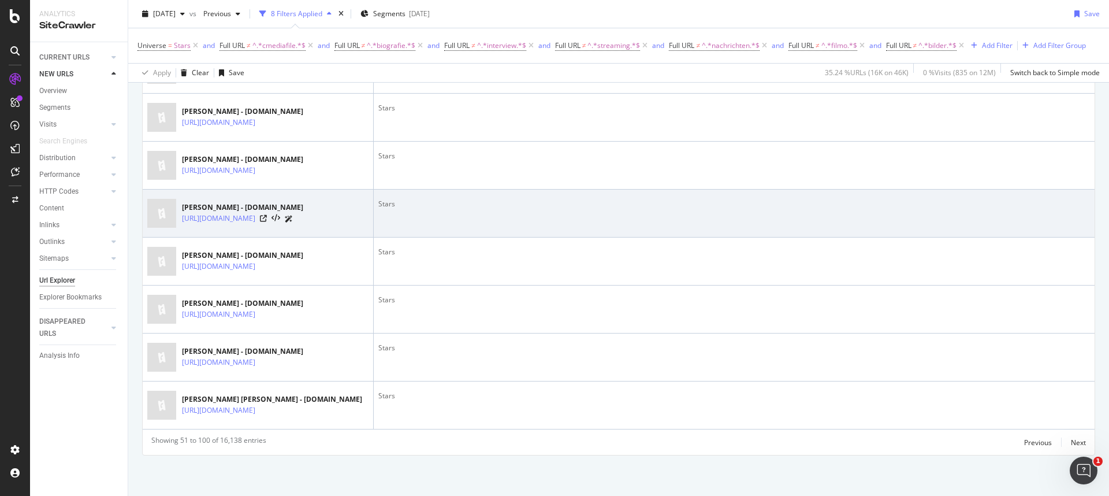
scroll to position [2578, 0]
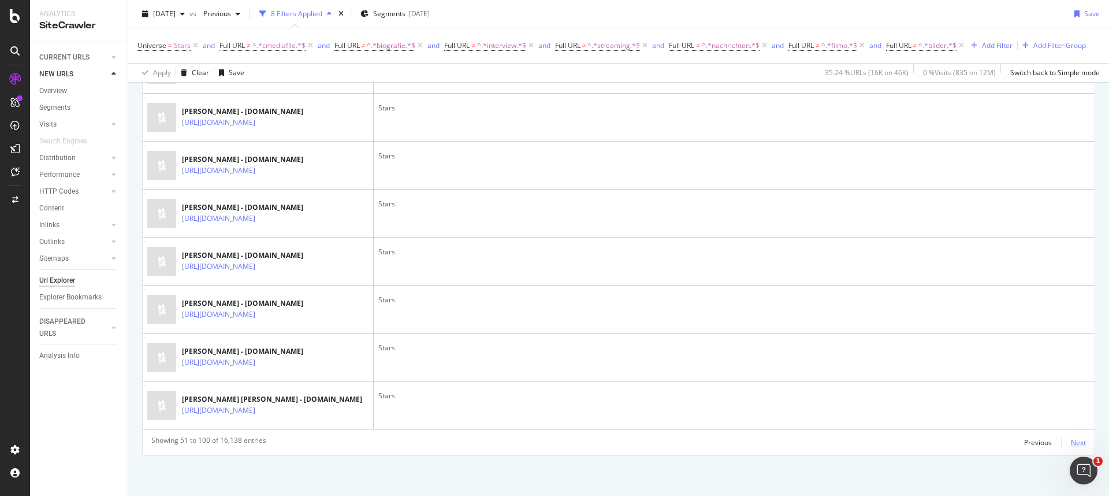
click at [1071, 438] on div "Next" at bounding box center [1078, 442] width 15 height 10
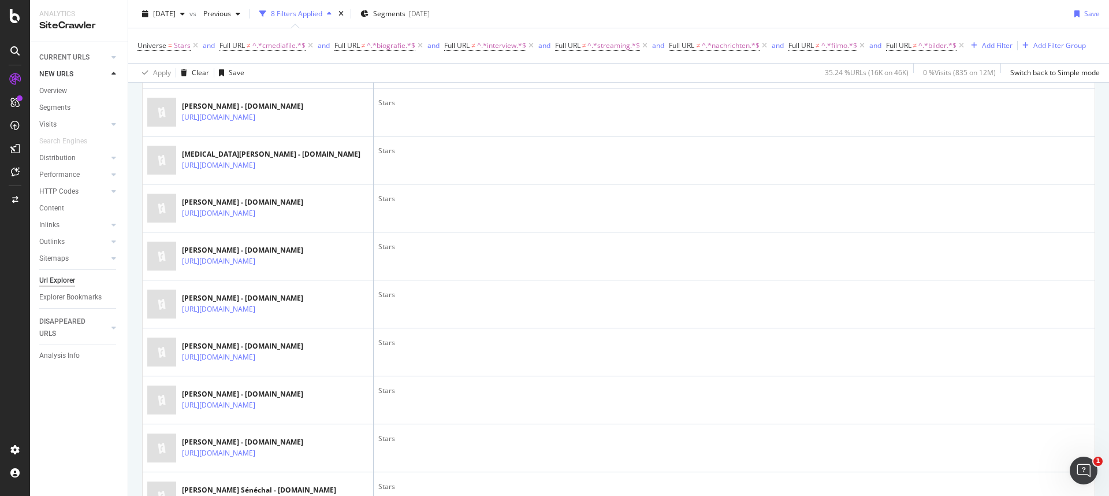
scroll to position [0, 0]
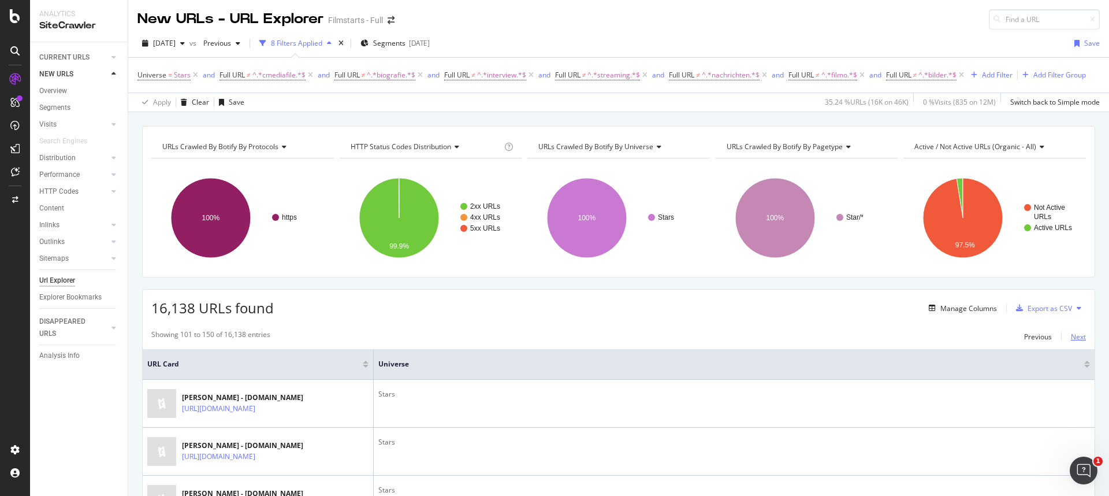
click at [1071, 337] on div "Next" at bounding box center [1078, 337] width 15 height 10
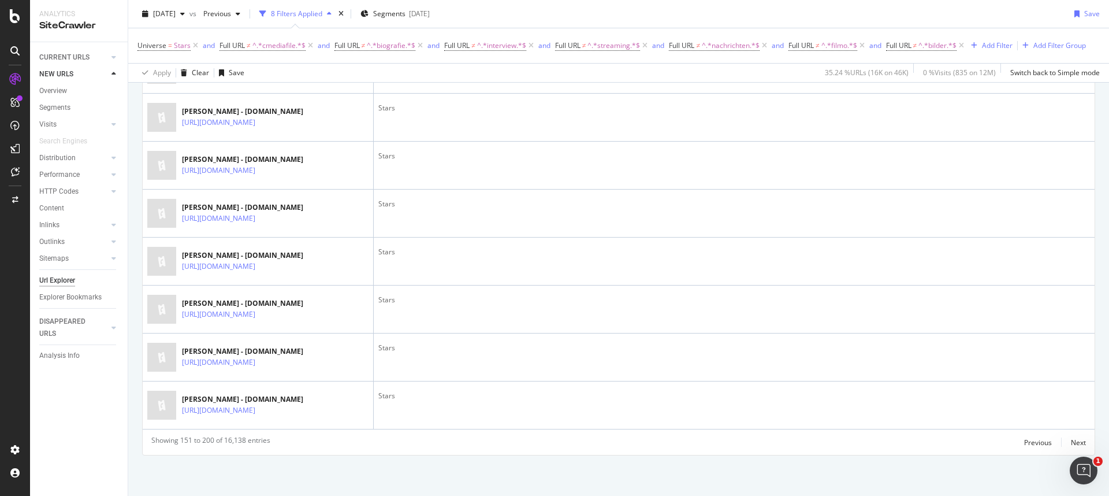
scroll to position [2578, 0]
click at [1072, 443] on div "Next" at bounding box center [1078, 442] width 15 height 10
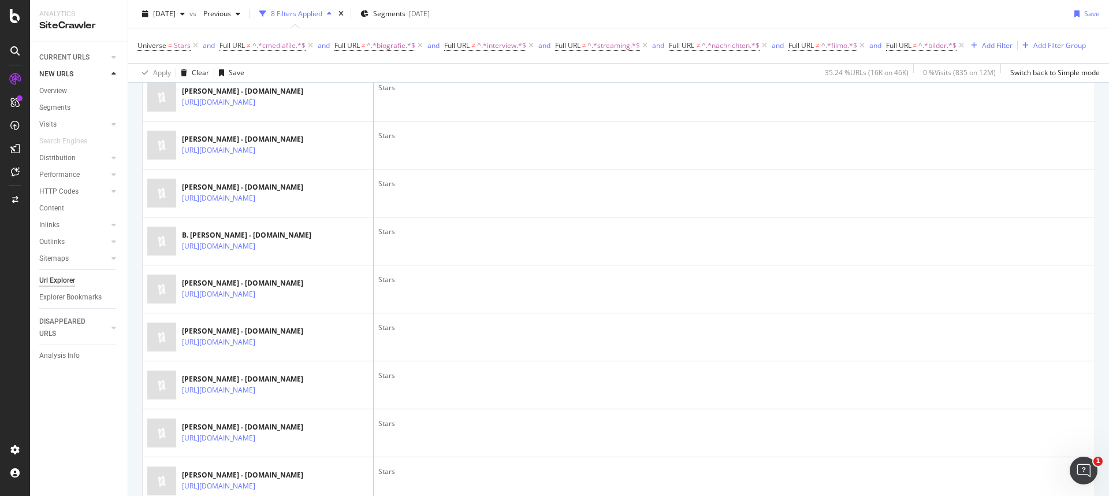
scroll to position [0, 0]
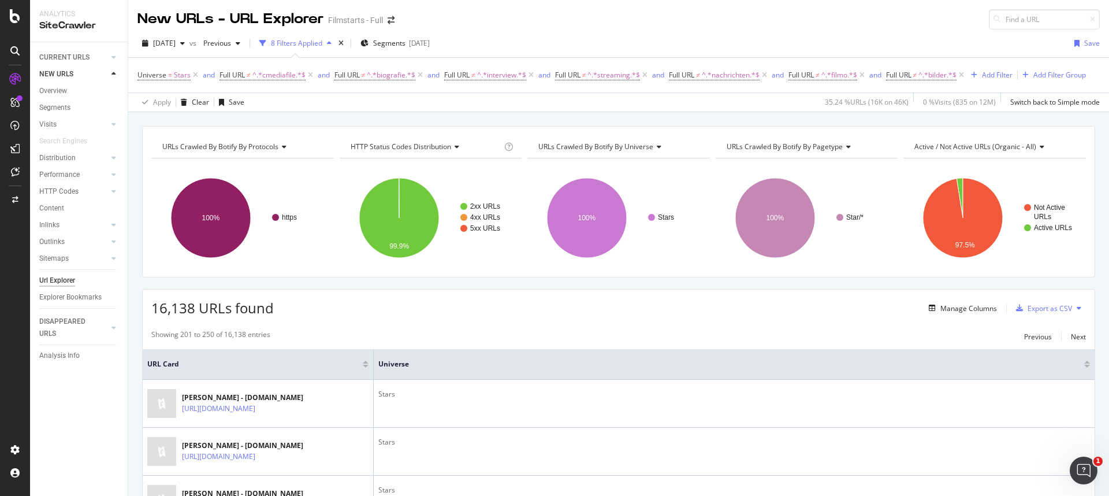
click at [314, 365] on span "URL Card" at bounding box center [253, 364] width 213 height 10
click at [364, 364] on div at bounding box center [366, 365] width 6 height 3
click at [364, 360] on div at bounding box center [366, 361] width 6 height 3
click at [367, 366] on div at bounding box center [366, 365] width 6 height 3
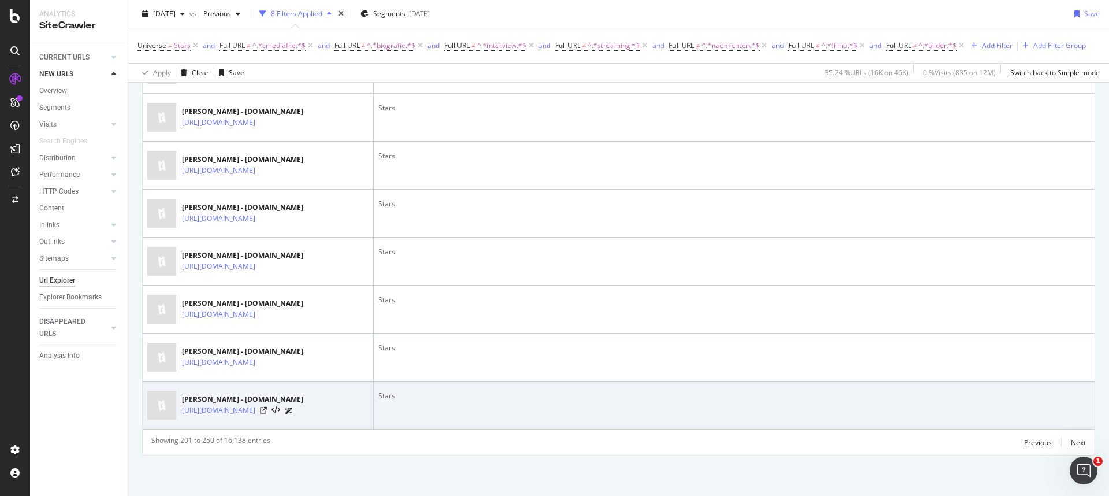
scroll to position [2578, 0]
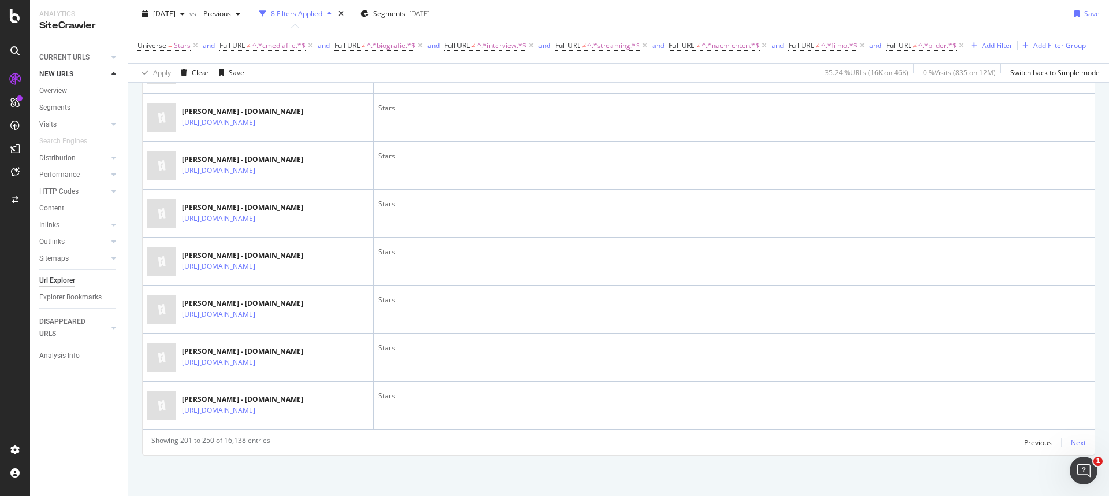
click at [1074, 440] on div "Next" at bounding box center [1078, 442] width 15 height 10
click at [1033, 440] on div "Previous" at bounding box center [1038, 442] width 28 height 10
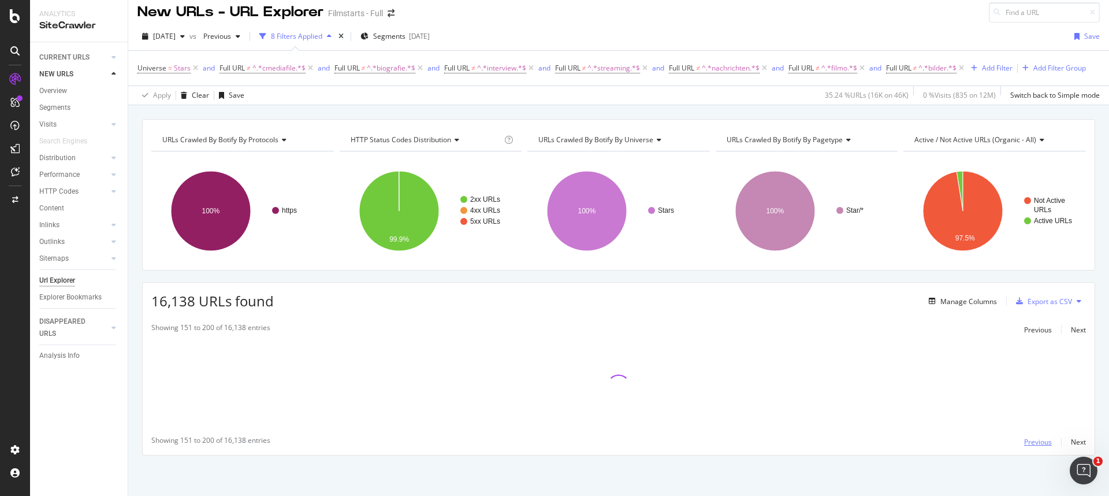
click at [1033, 440] on div "Previous" at bounding box center [1038, 442] width 28 height 10
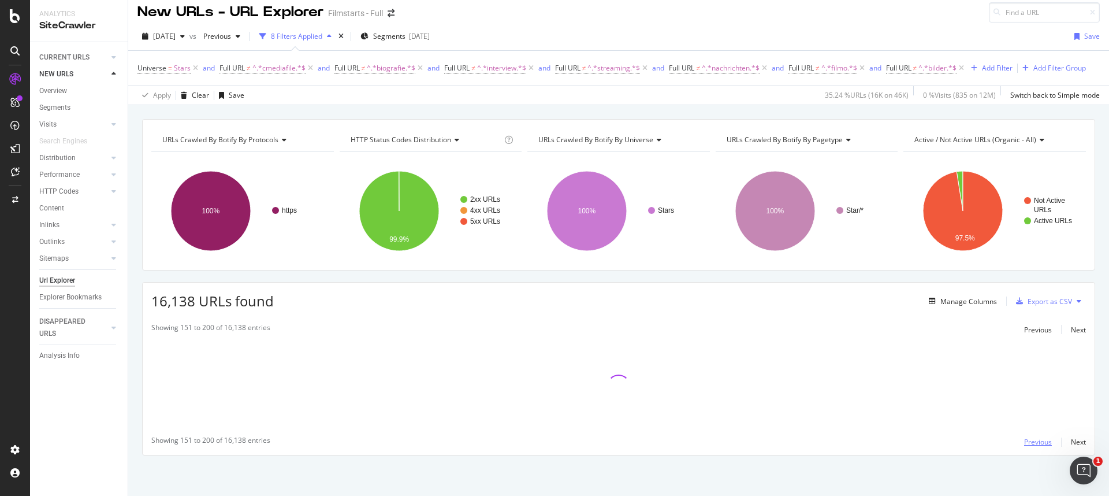
click at [1033, 440] on div "Previous" at bounding box center [1038, 442] width 28 height 10
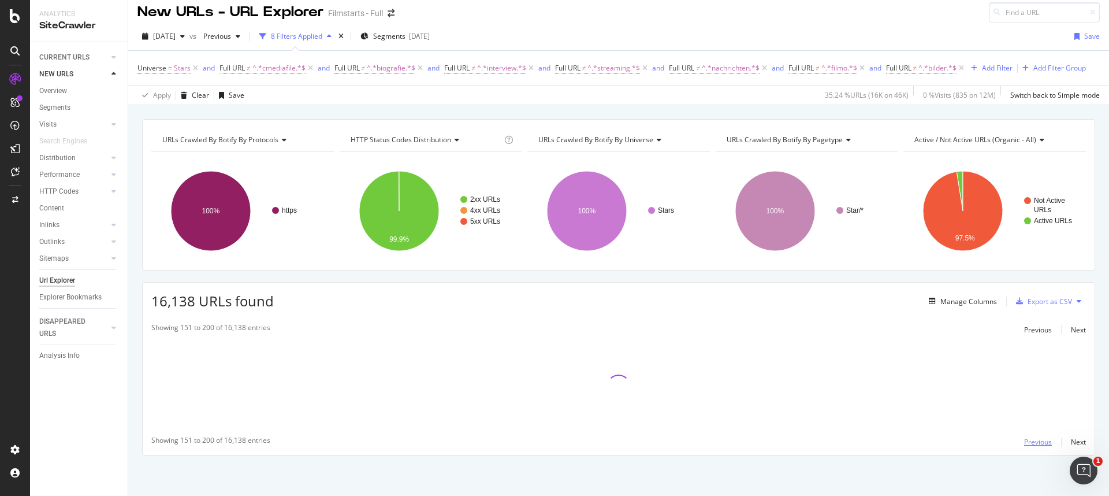
click at [1033, 440] on div "Previous" at bounding box center [1038, 442] width 28 height 10
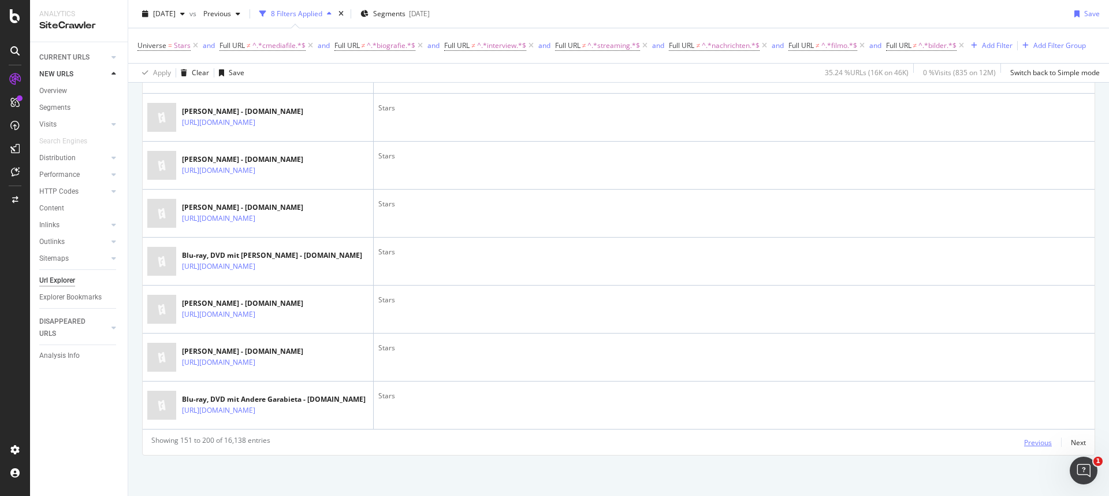
click at [1033, 441] on div "Previous" at bounding box center [1038, 442] width 28 height 10
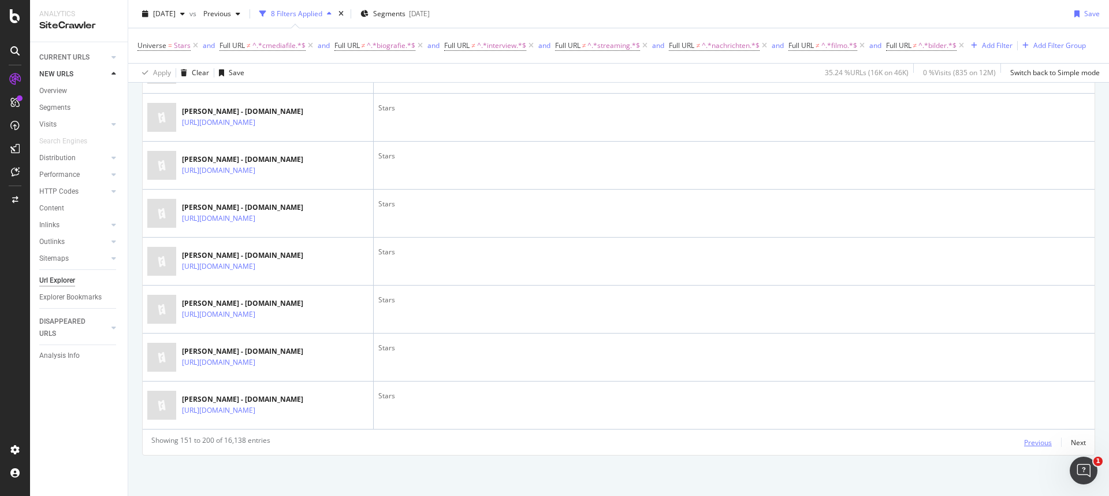
click at [1033, 441] on div "Previous" at bounding box center [1038, 442] width 28 height 10
click at [1024, 442] on div "Previous" at bounding box center [1038, 442] width 28 height 10
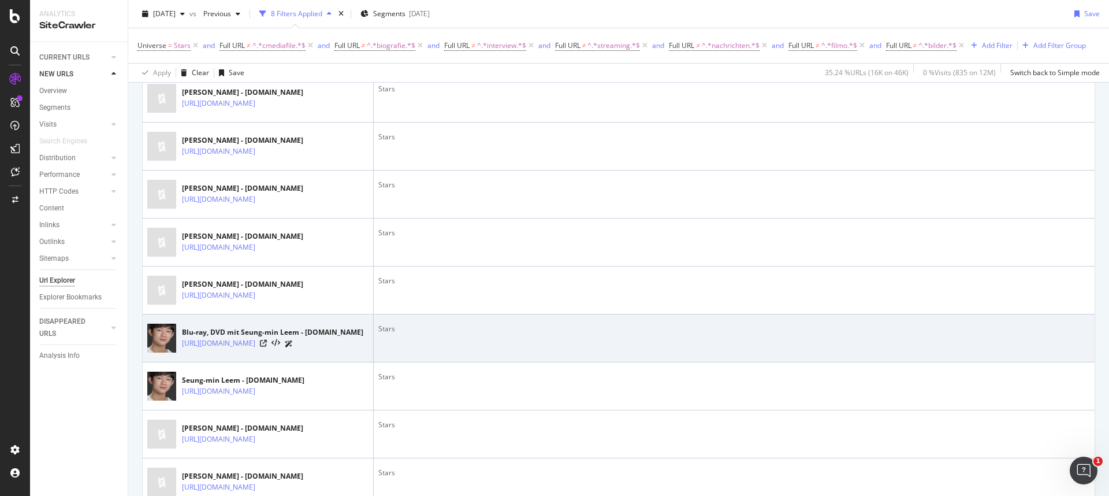
scroll to position [0, 0]
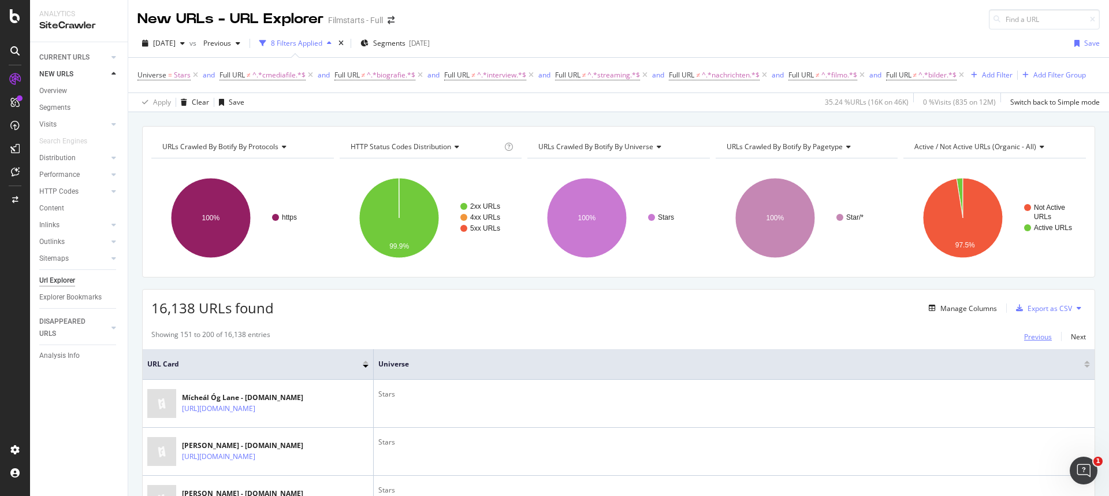
click at [1024, 338] on div "Previous" at bounding box center [1038, 337] width 28 height 10
click at [1071, 337] on div "Next" at bounding box center [1078, 337] width 15 height 10
click at [1027, 337] on div "Previous" at bounding box center [1038, 337] width 28 height 10
click at [160, 75] on span "Universe" at bounding box center [151, 75] width 29 height 10
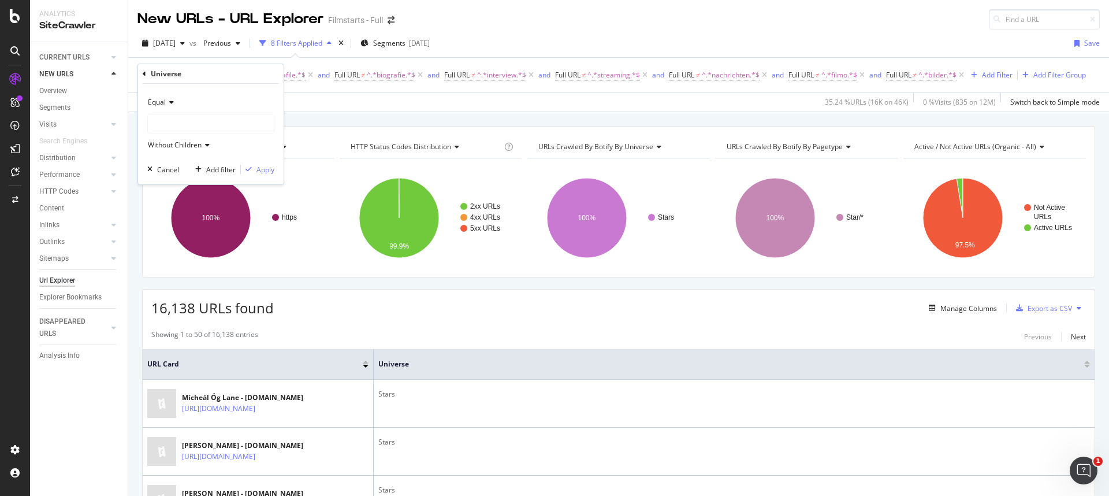
click at [174, 102] on div "Equal" at bounding box center [210, 102] width 127 height 18
click at [180, 144] on span "Not Equal" at bounding box center [168, 141] width 31 height 10
click at [269, 171] on div "Apply" at bounding box center [265, 170] width 18 height 10
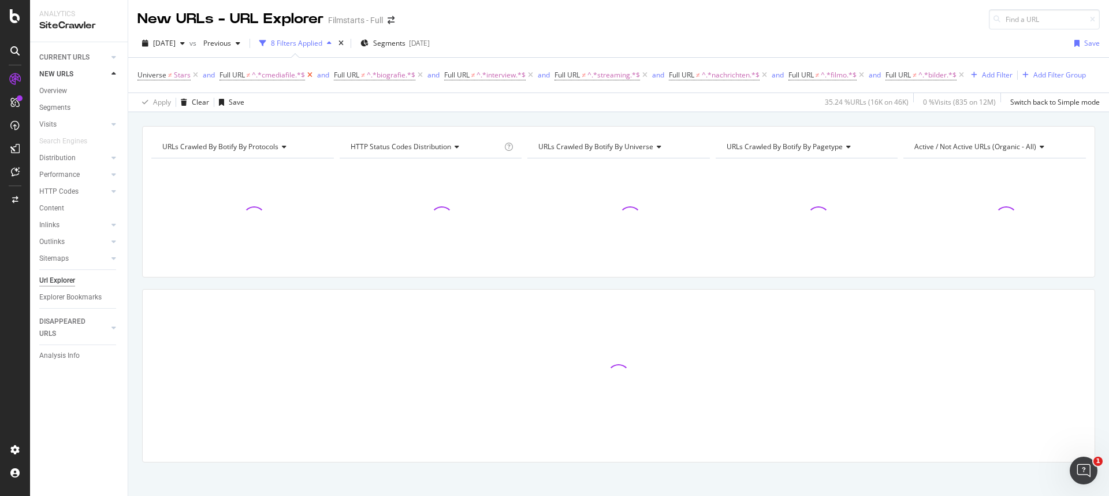
click at [311, 75] on icon at bounding box center [310, 75] width 10 height 12
click at [303, 75] on icon at bounding box center [305, 75] width 10 height 12
click at [307, 75] on icon at bounding box center [306, 75] width 10 height 12
click at [307, 75] on icon at bounding box center [309, 75] width 10 height 12
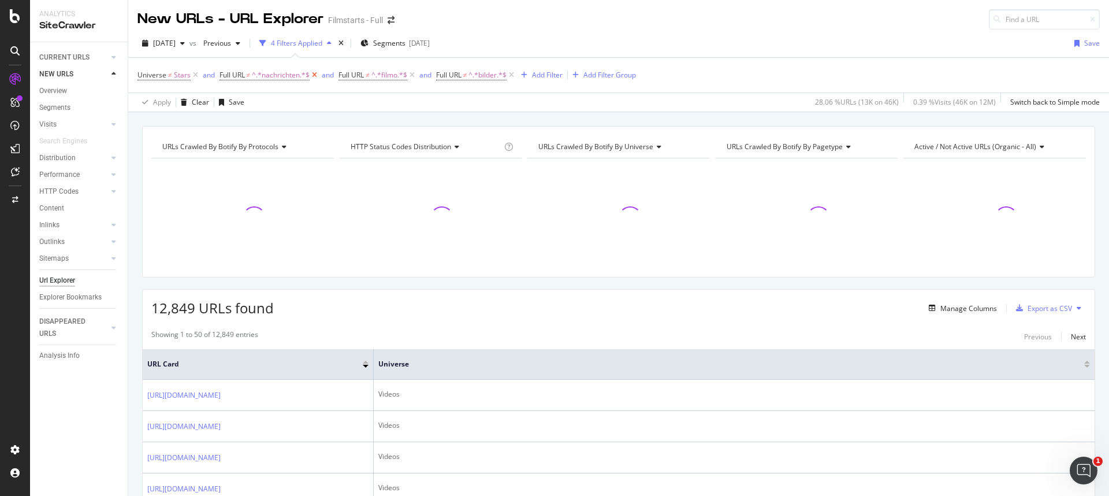
click at [312, 75] on icon at bounding box center [315, 75] width 10 height 12
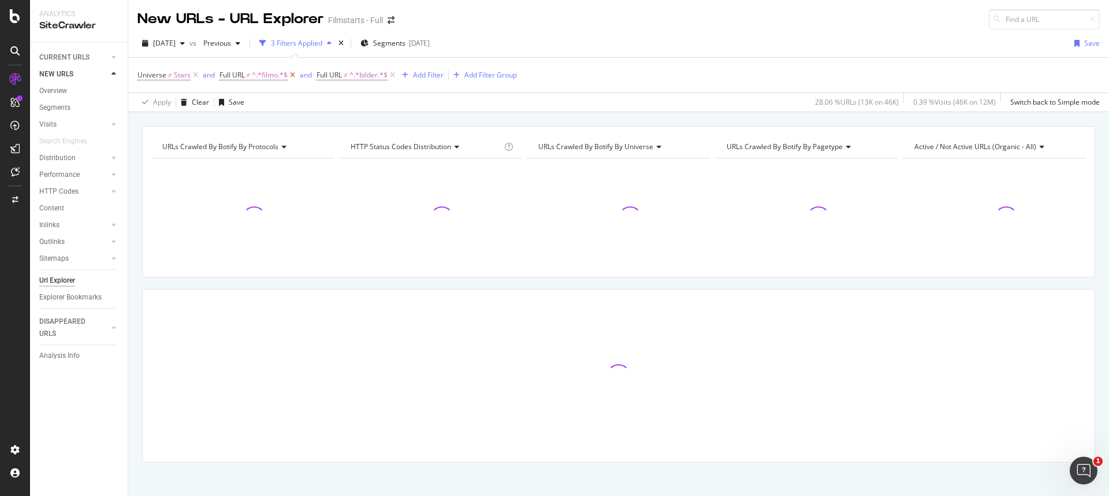
click at [292, 74] on icon at bounding box center [293, 75] width 10 height 12
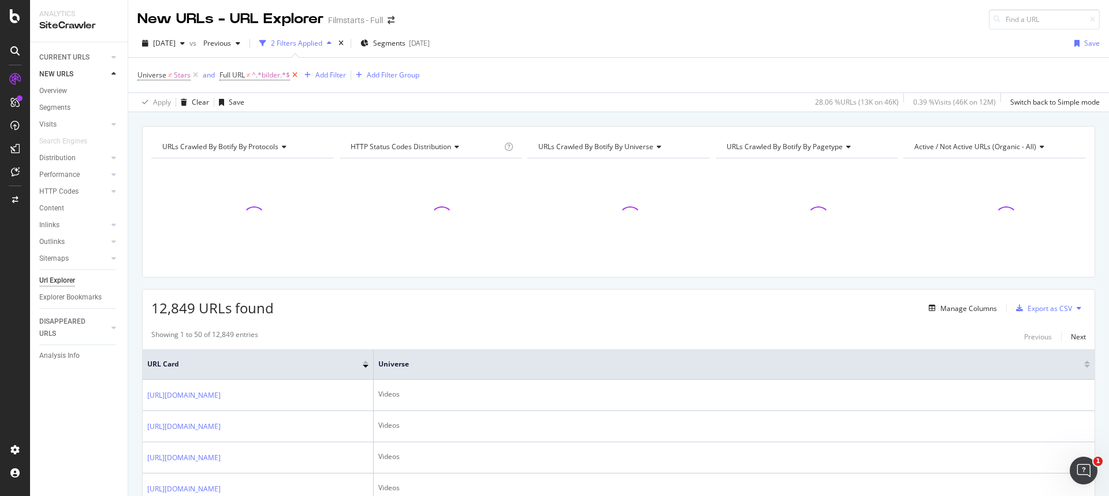
click at [297, 74] on icon at bounding box center [295, 75] width 10 height 12
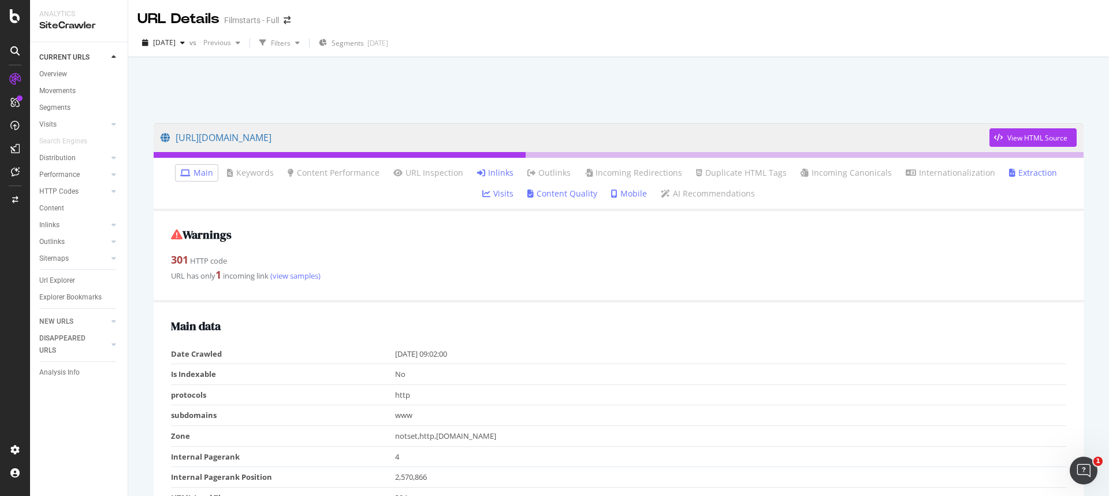
click at [477, 167] on link "Inlinks" at bounding box center [495, 173] width 36 height 12
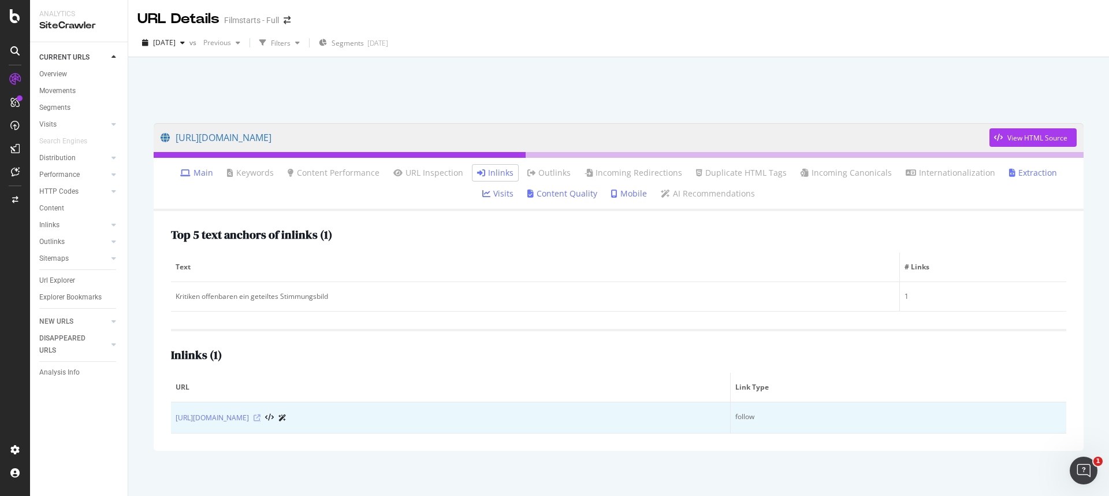
click at [260, 419] on icon at bounding box center [257, 417] width 7 height 7
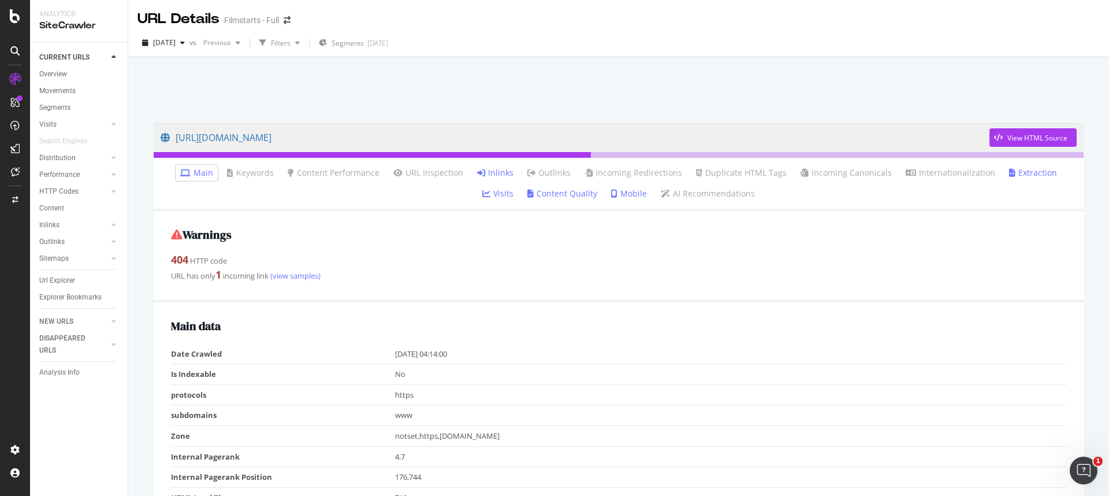
click at [477, 173] on link "Inlinks" at bounding box center [495, 173] width 36 height 12
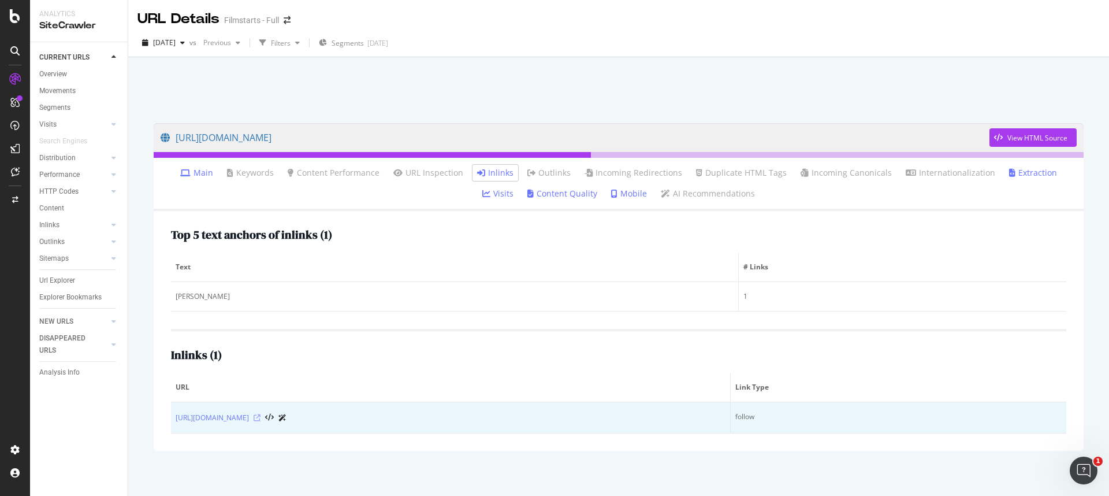
click at [260, 417] on icon at bounding box center [257, 417] width 7 height 7
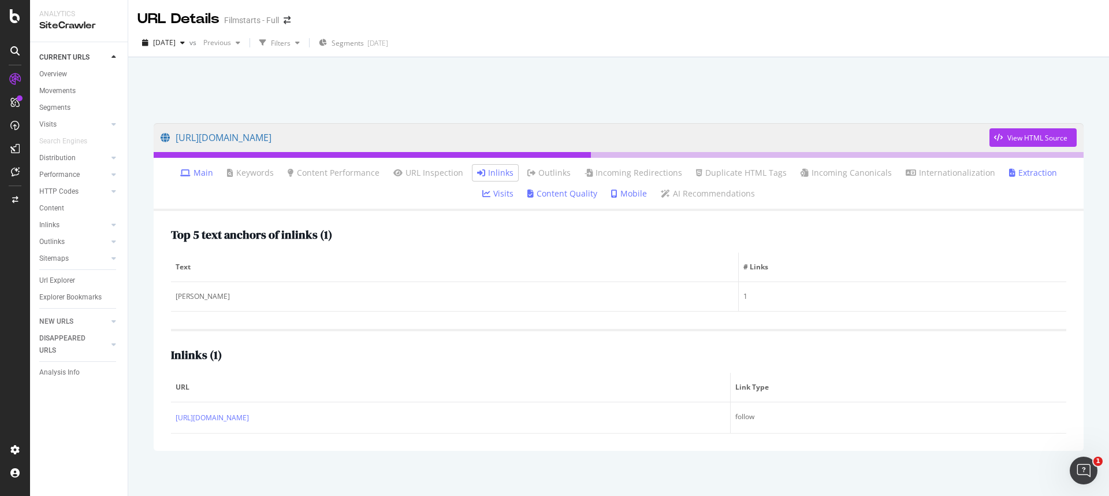
drag, startPoint x: 308, startPoint y: 137, endPoint x: 843, endPoint y: 1, distance: 551.9
click at [0, 0] on div "Analytics SiteCrawler CURRENT URLS Overview Movements Segments Visits Analysis …" at bounding box center [554, 248] width 1109 height 496
